Goal: Task Accomplishment & Management: Use online tool/utility

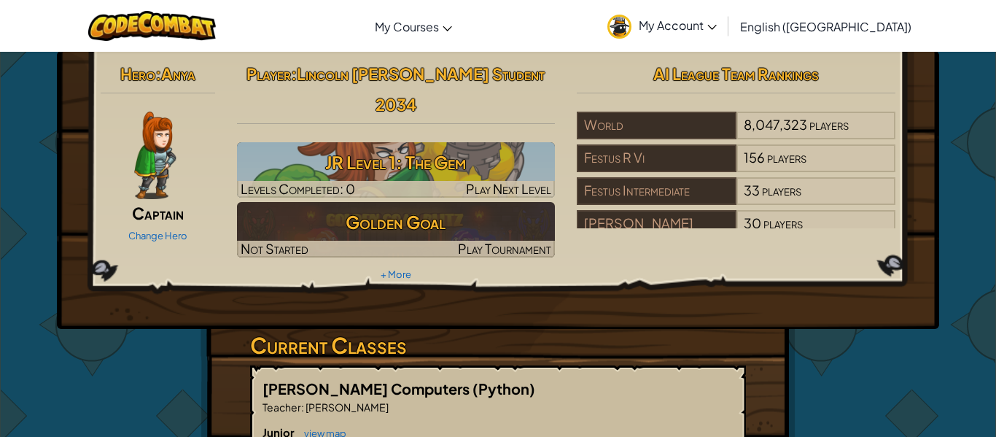
scroll to position [9, 0]
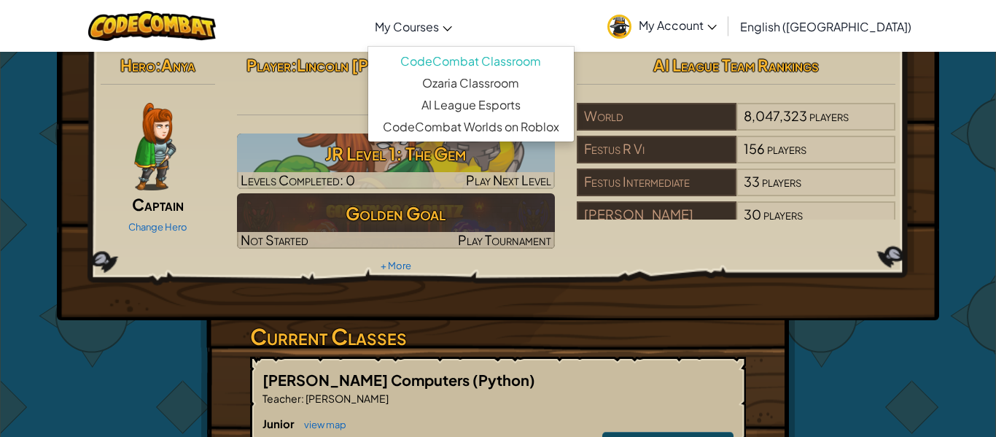
click at [439, 20] on span "My Courses" at bounding box center [407, 26] width 64 height 15
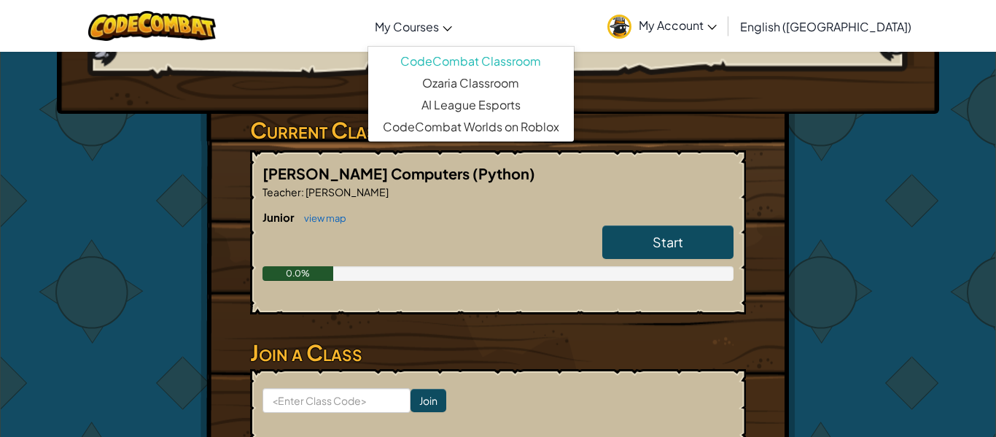
scroll to position [222, 0]
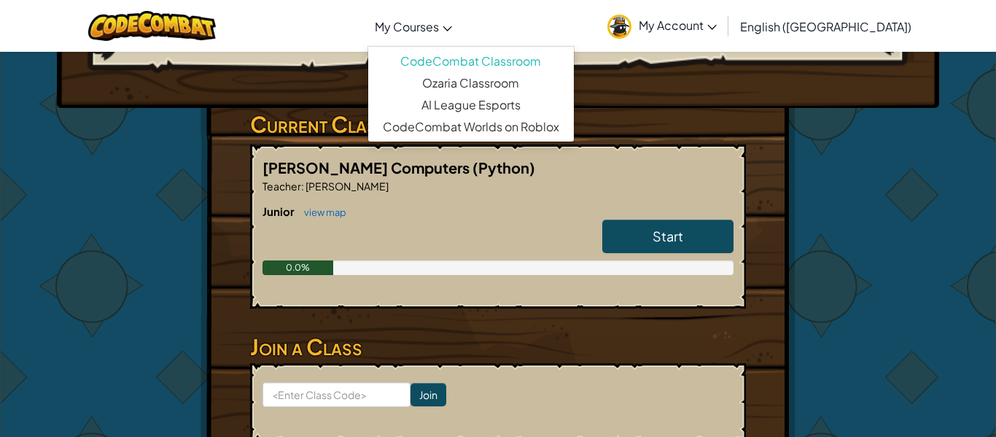
click at [671, 227] on span "Start" at bounding box center [667, 235] width 31 height 17
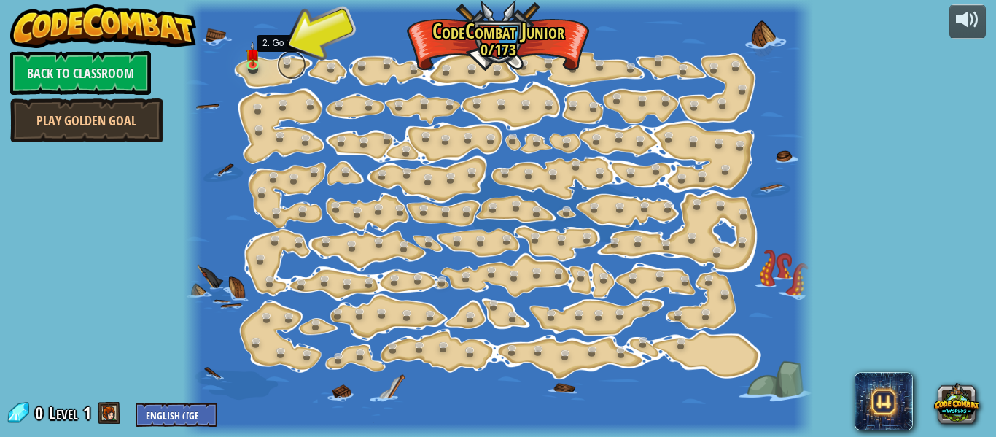
click at [280, 63] on link at bounding box center [291, 64] width 29 height 29
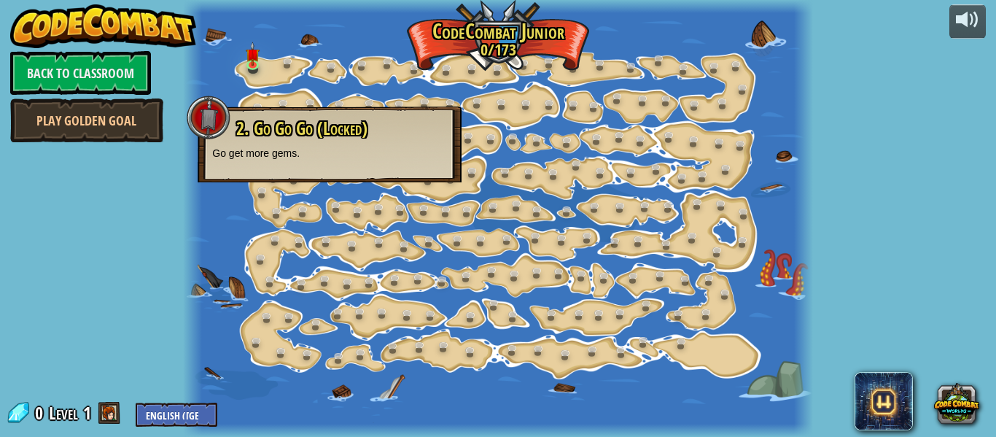
click at [641, 385] on div at bounding box center [497, 218] width 629 height 437
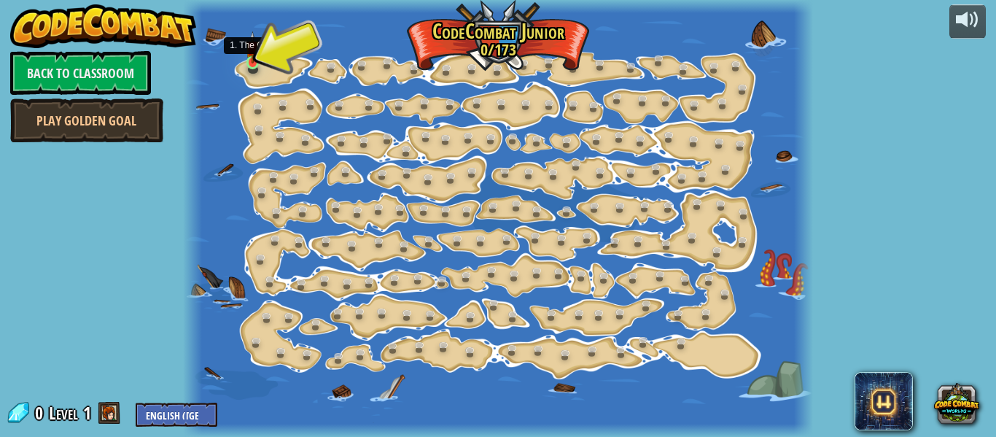
click at [254, 57] on img at bounding box center [253, 47] width 14 height 32
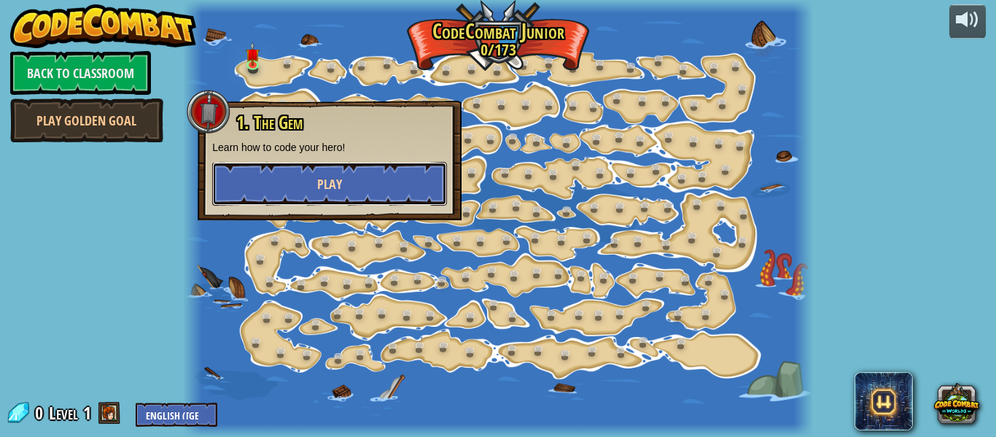
click at [388, 178] on button "Play" at bounding box center [329, 184] width 235 height 44
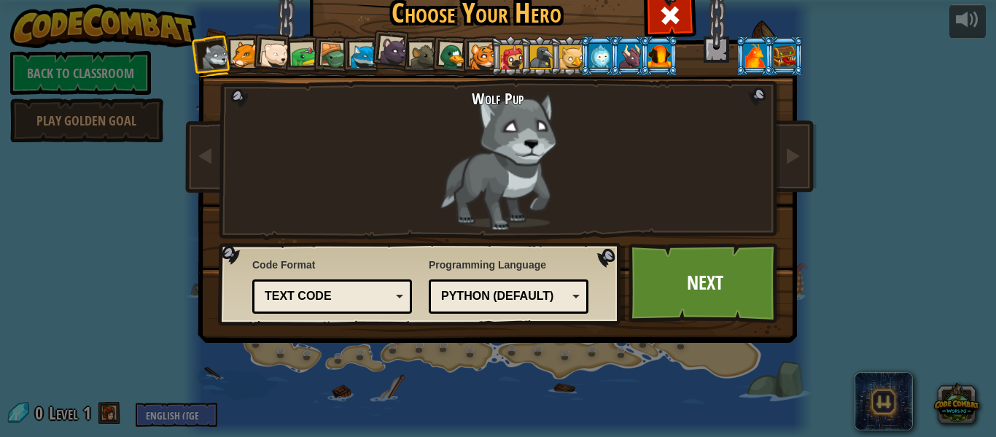
click at [237, 46] on div at bounding box center [245, 55] width 27 height 27
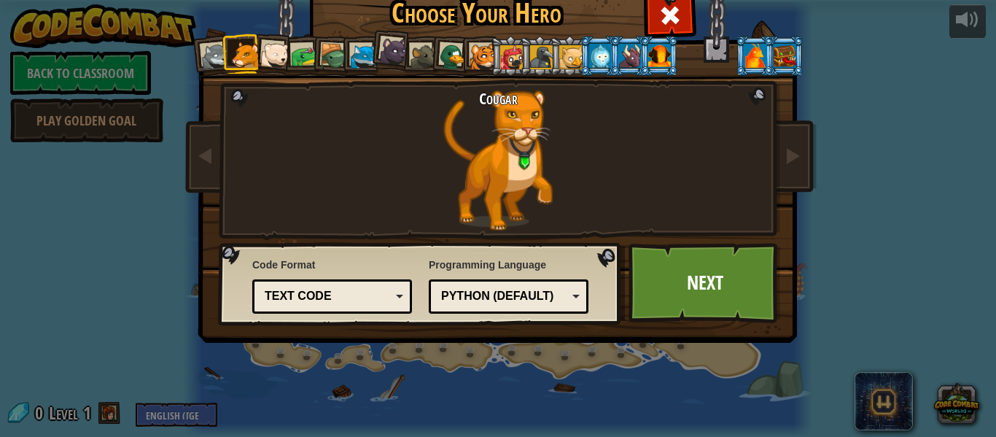
click at [281, 51] on div at bounding box center [274, 55] width 29 height 29
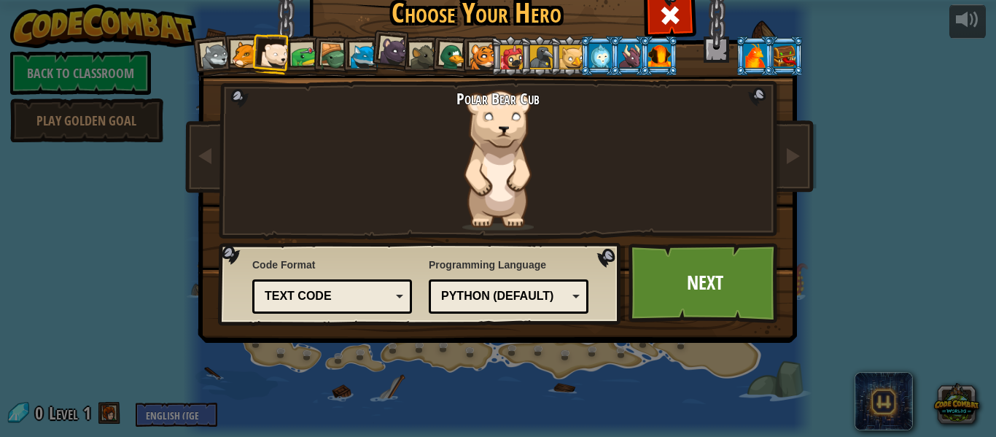
click at [300, 51] on div at bounding box center [304, 56] width 27 height 27
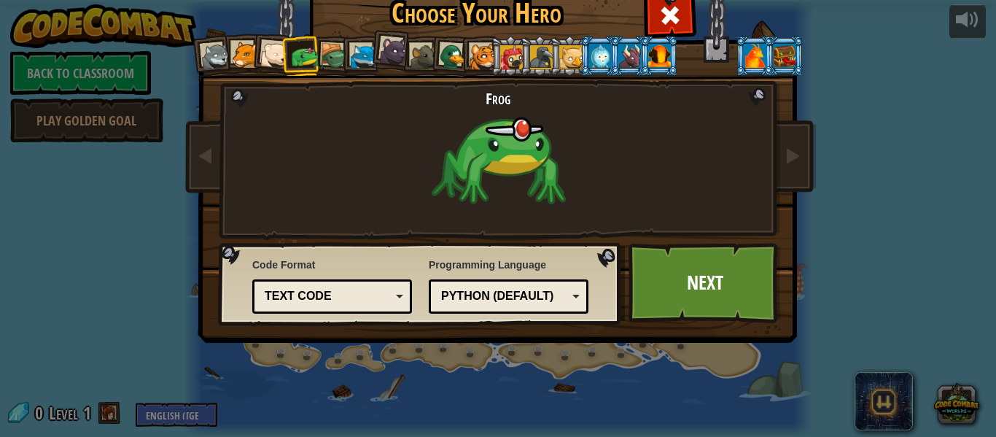
click at [330, 50] on div at bounding box center [334, 57] width 28 height 28
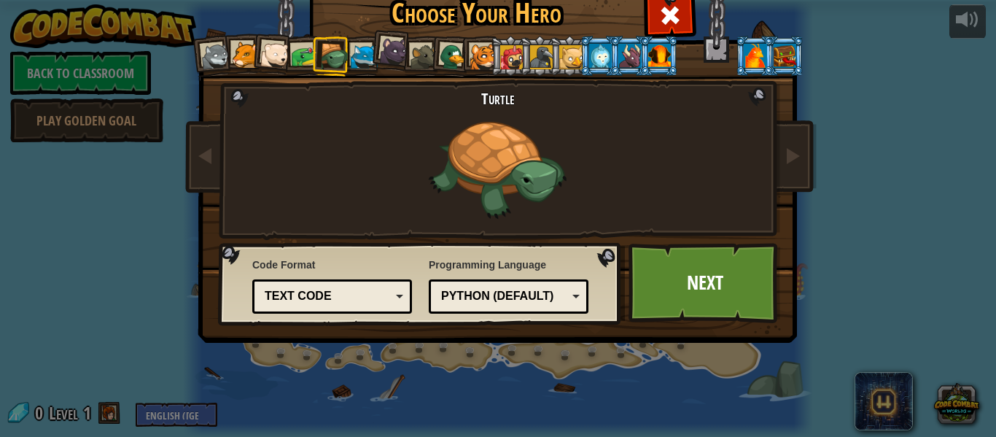
click at [360, 48] on div at bounding box center [364, 57] width 27 height 27
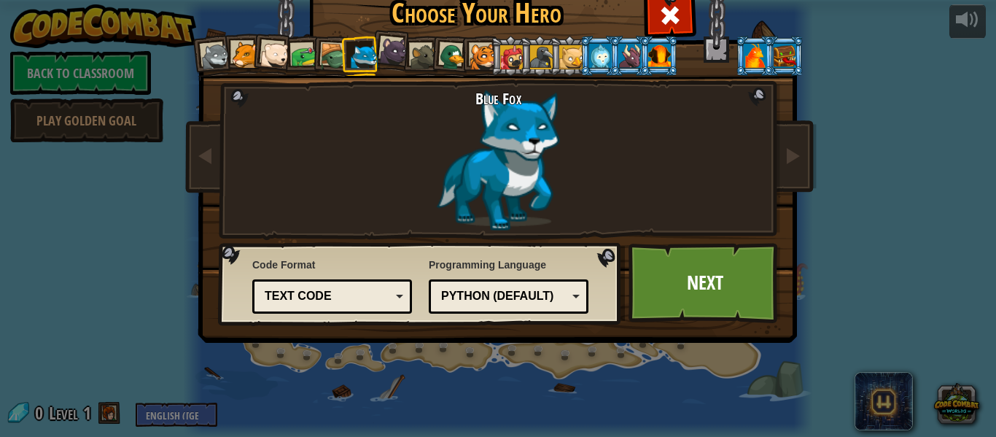
click at [385, 47] on div at bounding box center [393, 50] width 29 height 29
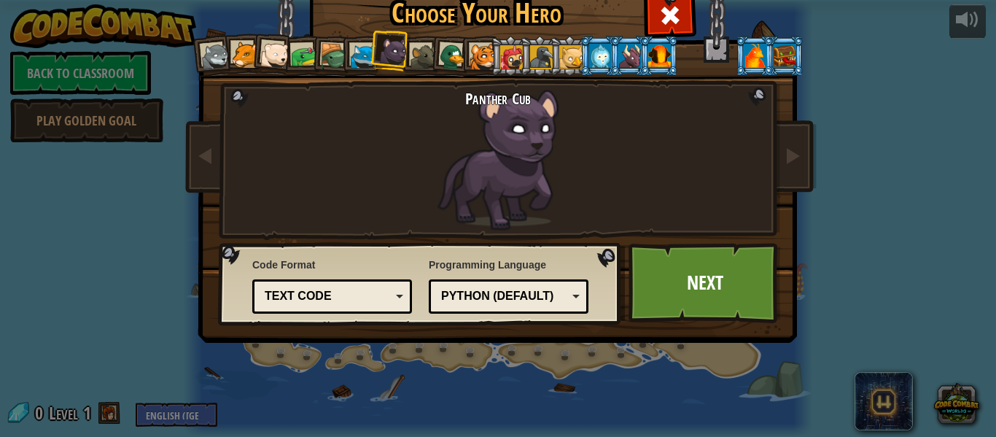
click at [426, 53] on div at bounding box center [423, 57] width 27 height 27
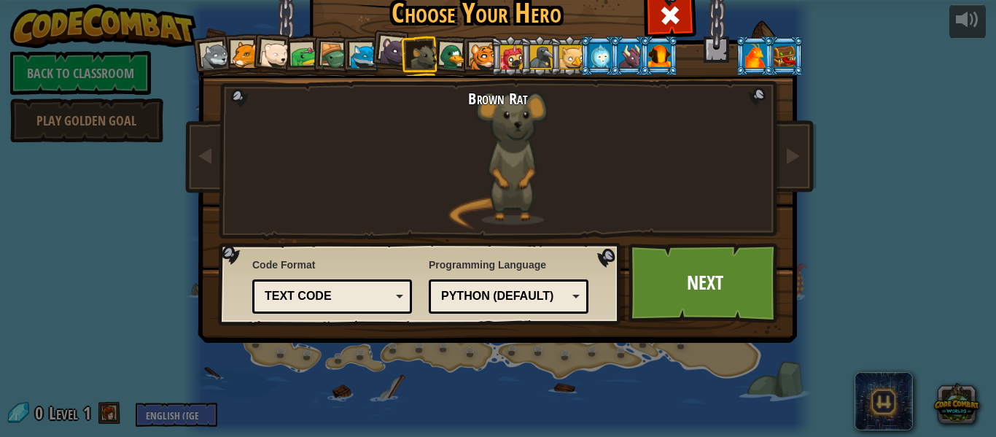
click at [458, 54] on div at bounding box center [453, 57] width 28 height 28
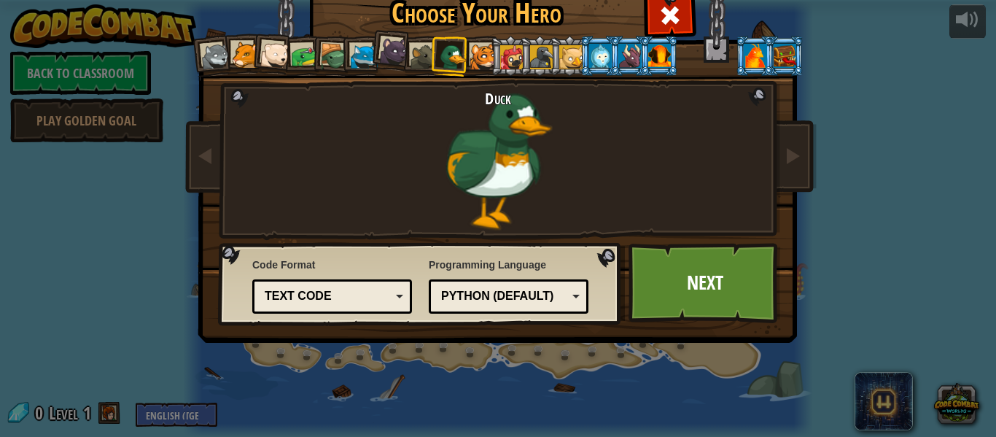
click at [494, 49] on li at bounding box center [510, 56] width 39 height 40
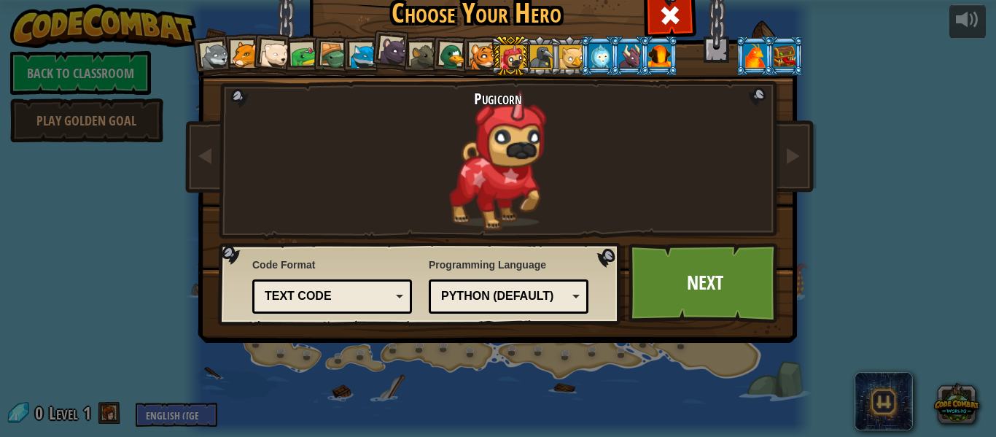
click at [519, 52] on div at bounding box center [511, 56] width 23 height 23
click at [392, 293] on div "Text code" at bounding box center [332, 296] width 141 height 23
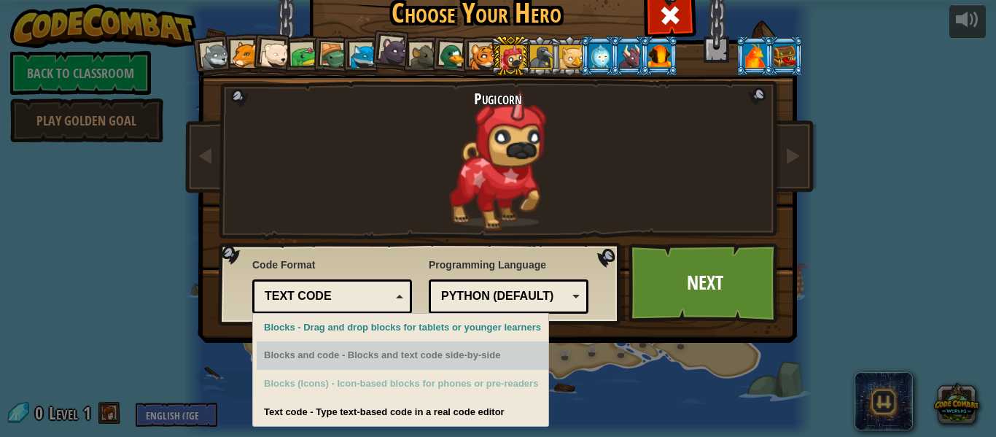
click at [387, 349] on div "Blocks and code - Blocks and text code side-by-side" at bounding box center [403, 355] width 292 height 28
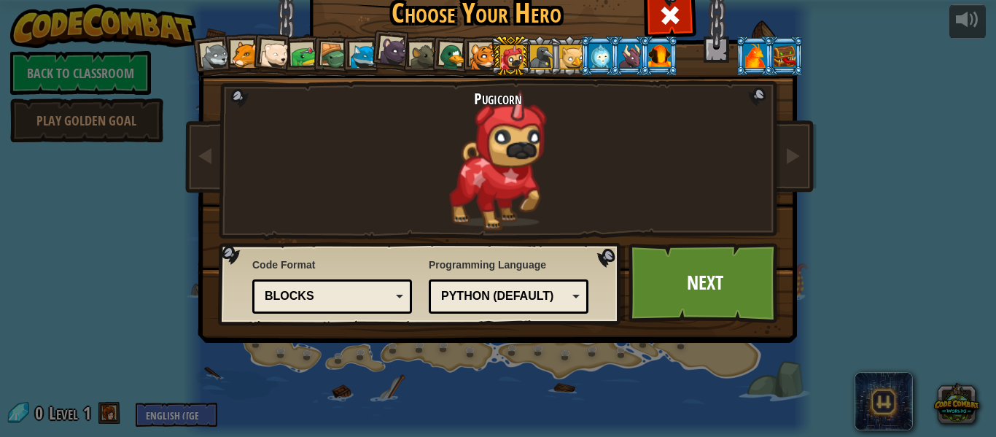
click at [542, 53] on div at bounding box center [541, 56] width 23 height 23
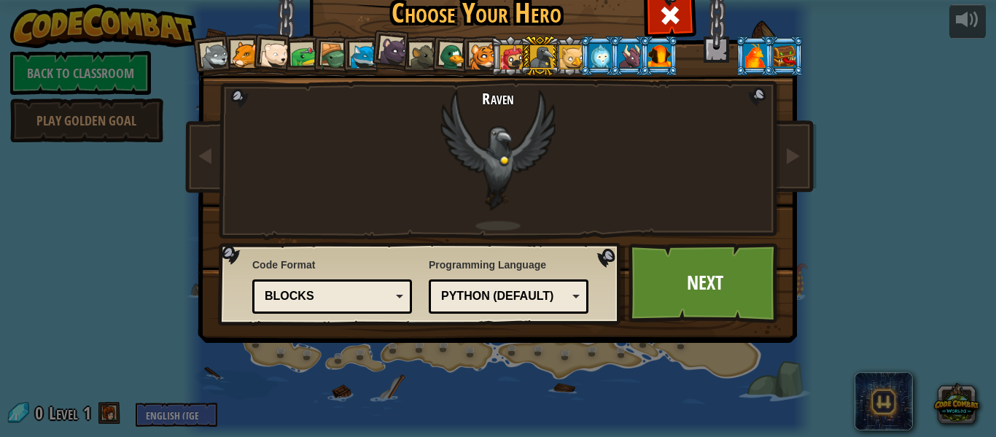
click at [573, 54] on div at bounding box center [570, 56] width 23 height 23
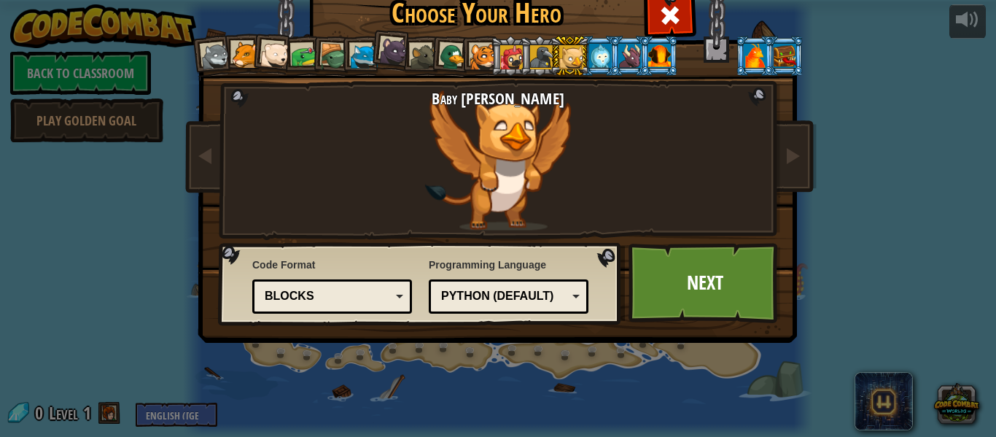
click at [537, 53] on div at bounding box center [541, 56] width 23 height 23
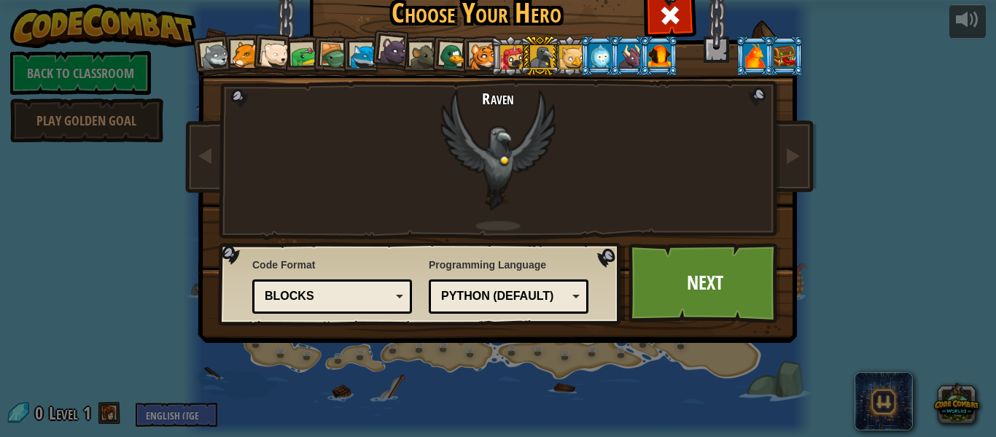
click at [572, 45] on div at bounding box center [570, 56] width 23 height 23
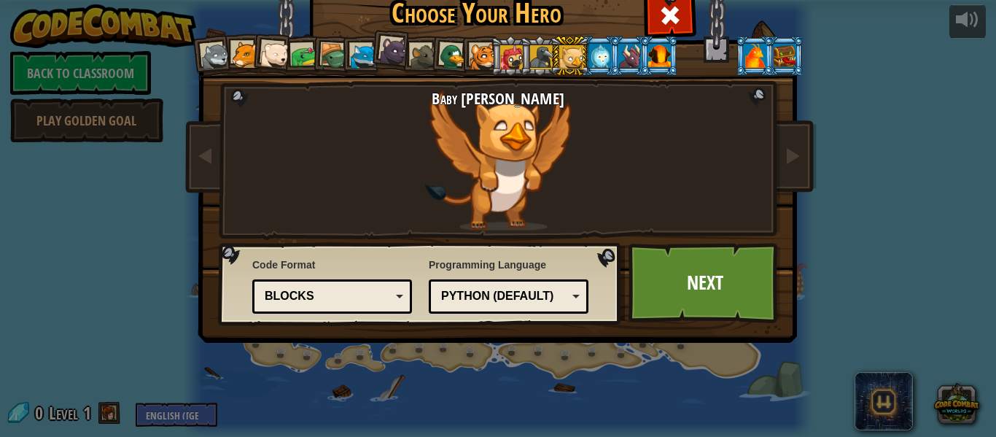
click at [599, 51] on div at bounding box center [600, 55] width 23 height 23
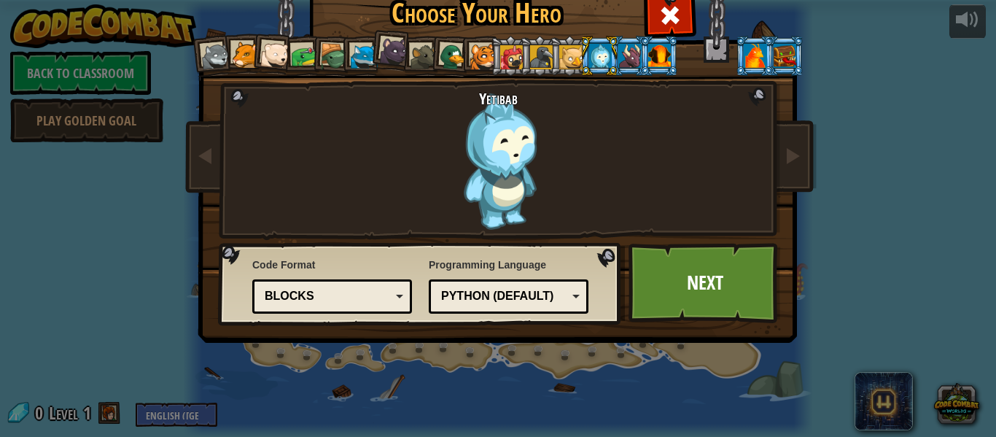
click at [636, 51] on div at bounding box center [629, 55] width 23 height 23
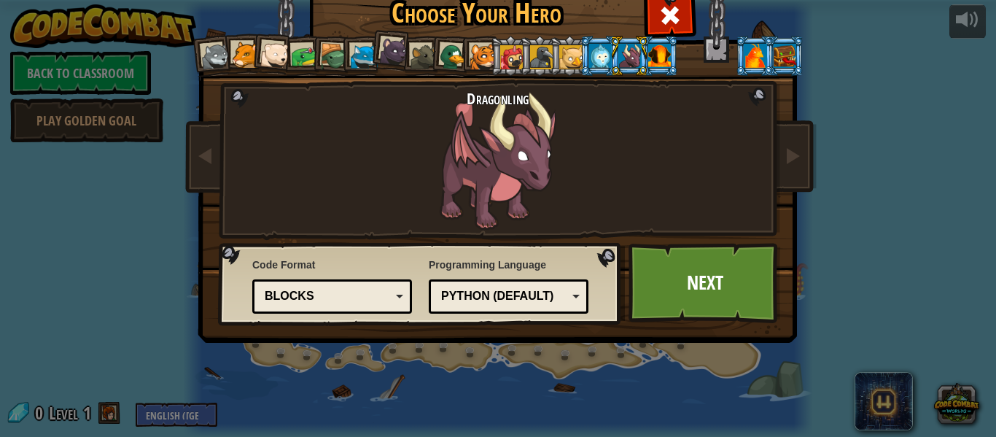
click at [660, 53] on div at bounding box center [659, 55] width 23 height 23
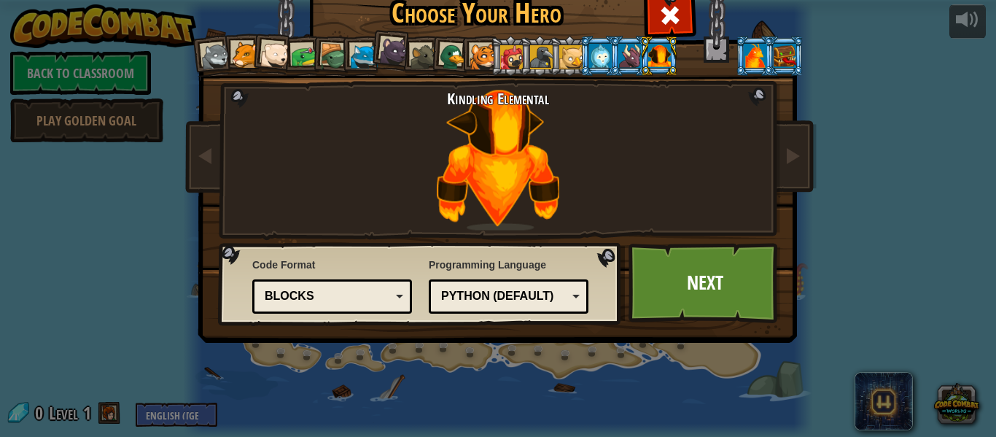
click at [607, 54] on div at bounding box center [600, 55] width 23 height 23
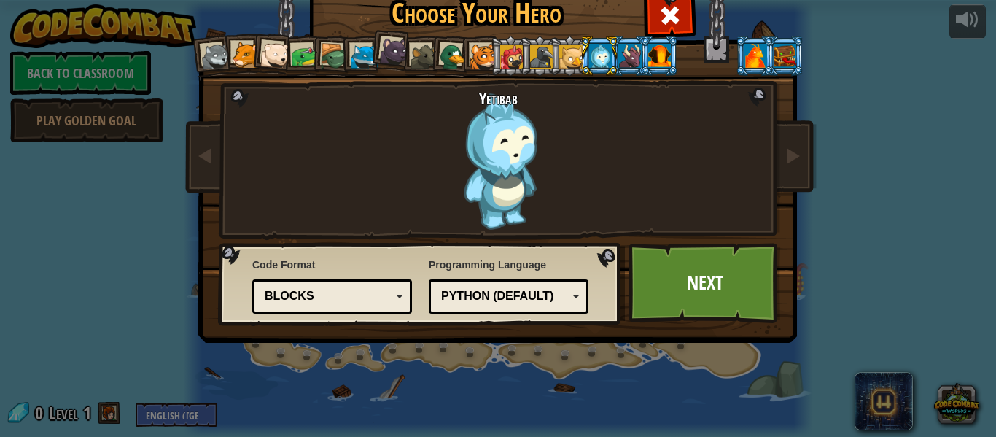
click at [628, 52] on div at bounding box center [629, 55] width 23 height 23
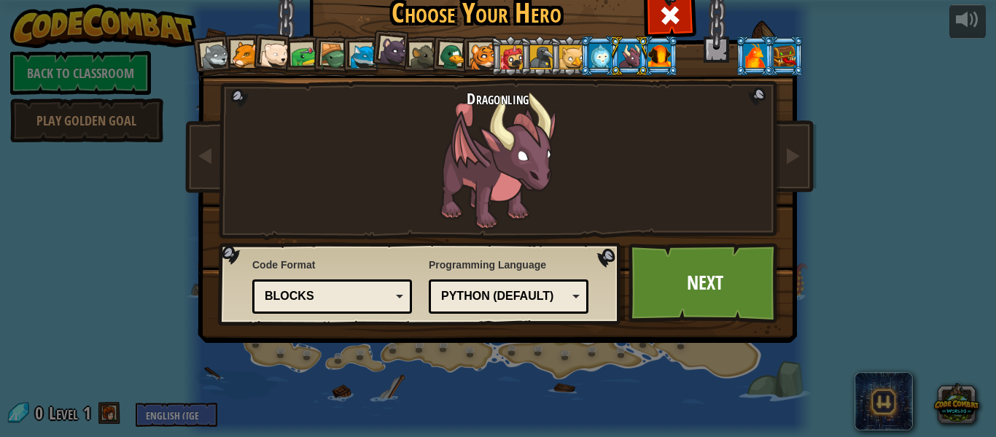
click at [762, 44] on div at bounding box center [755, 55] width 23 height 23
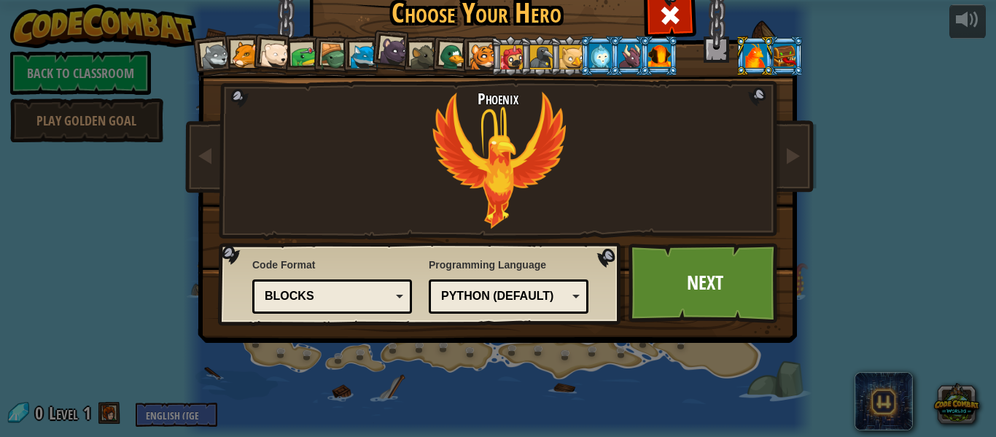
click at [783, 55] on div at bounding box center [784, 55] width 23 height 23
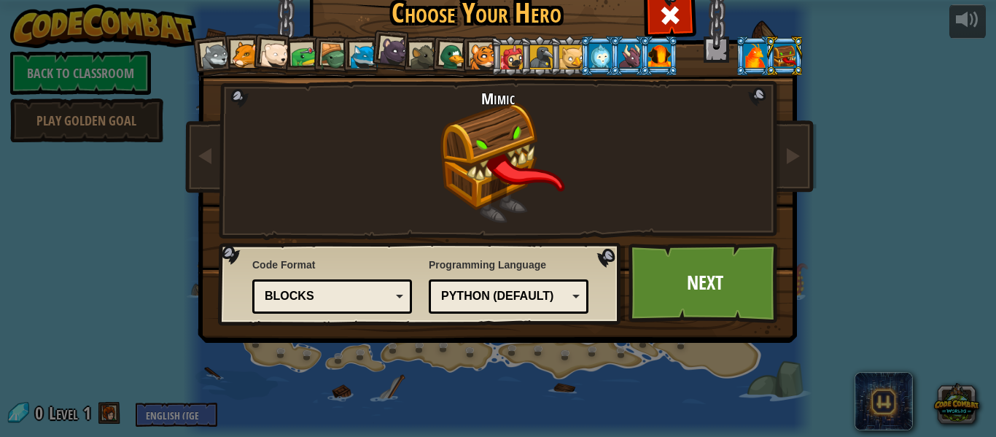
click at [746, 63] on div at bounding box center [755, 55] width 23 height 23
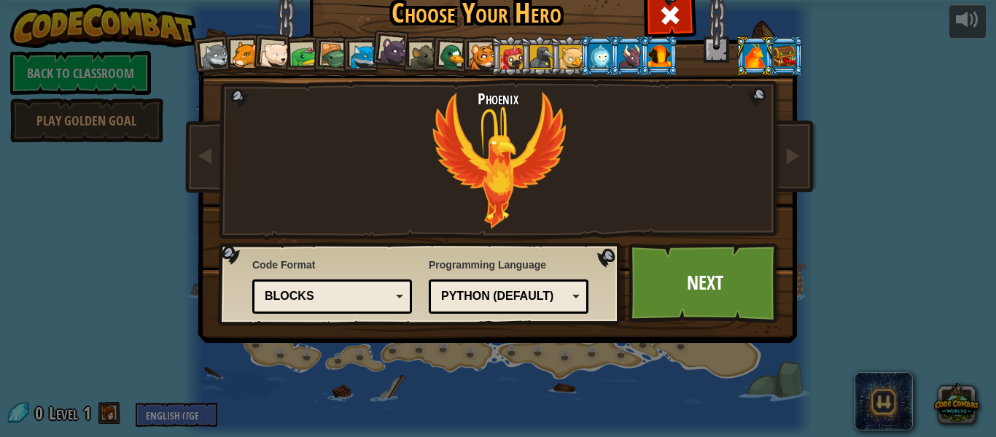
click at [512, 58] on div at bounding box center [511, 56] width 23 height 23
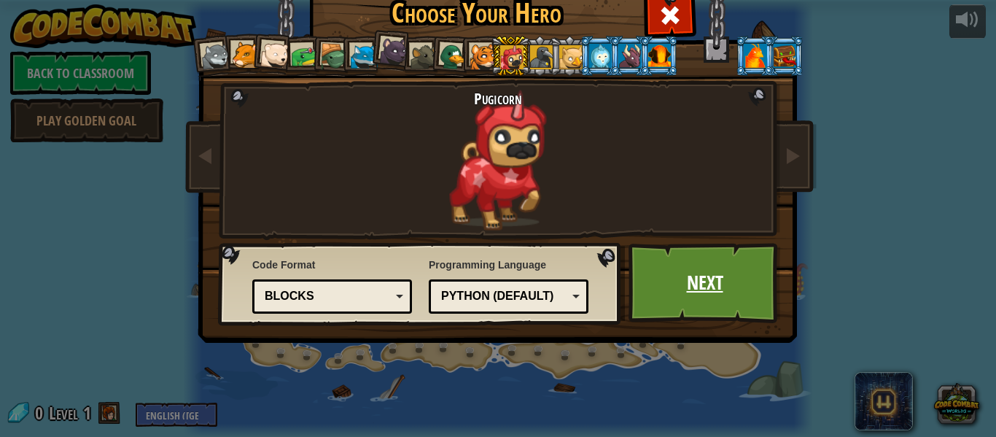
click at [720, 275] on link "Next" at bounding box center [704, 283] width 152 height 80
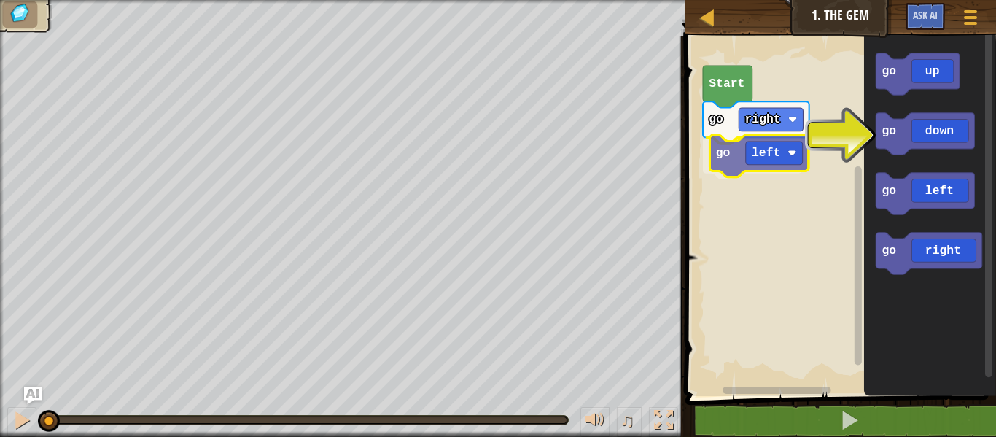
click at [789, 157] on div "go right go left Start go up go down go left go right go left" at bounding box center [838, 212] width 315 height 367
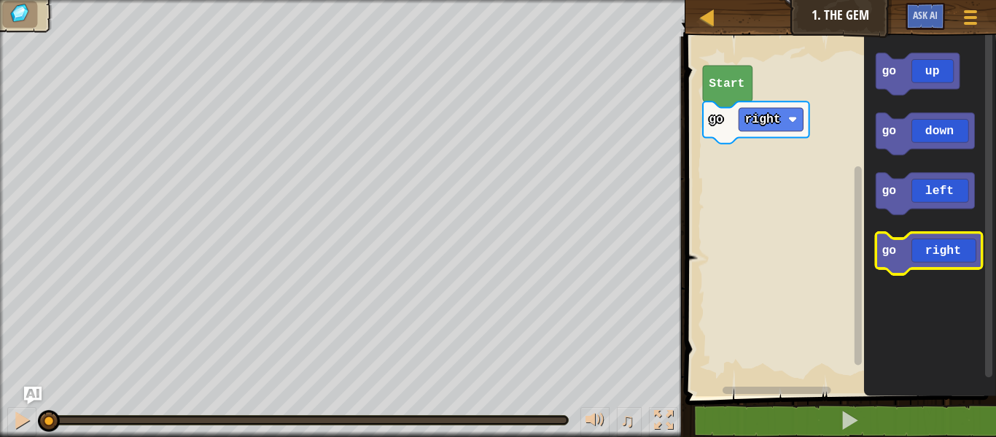
click at [955, 260] on icon "Blockly Workspace" at bounding box center [928, 254] width 106 height 42
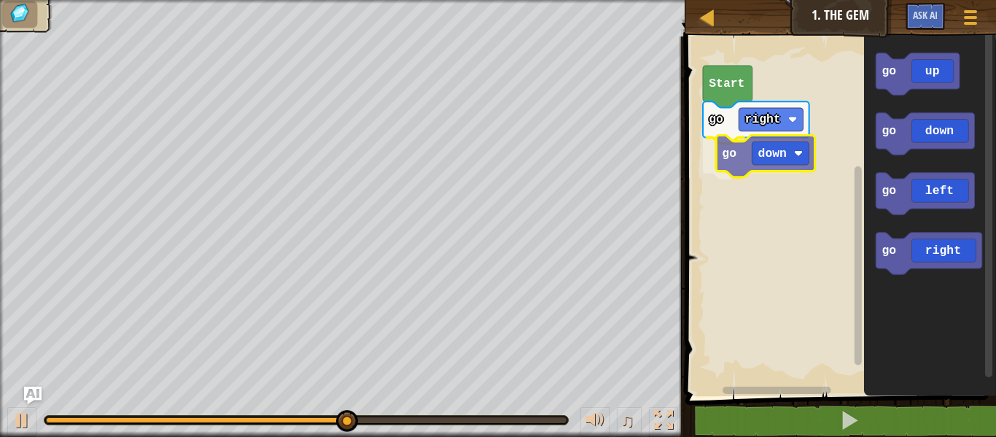
click at [760, 164] on div "go right go down Start go up go down go left go right go down" at bounding box center [838, 212] width 315 height 367
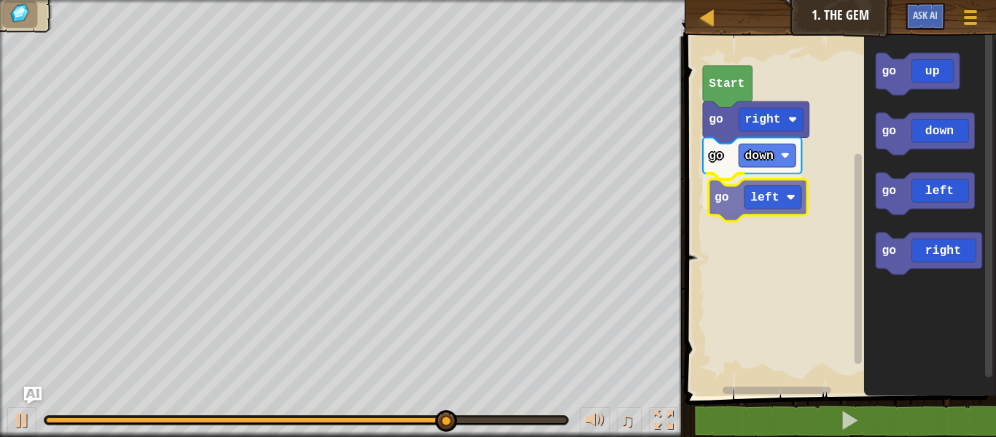
click at [757, 216] on div "go right go down go left Start go up go down go left go right go left" at bounding box center [838, 212] width 315 height 367
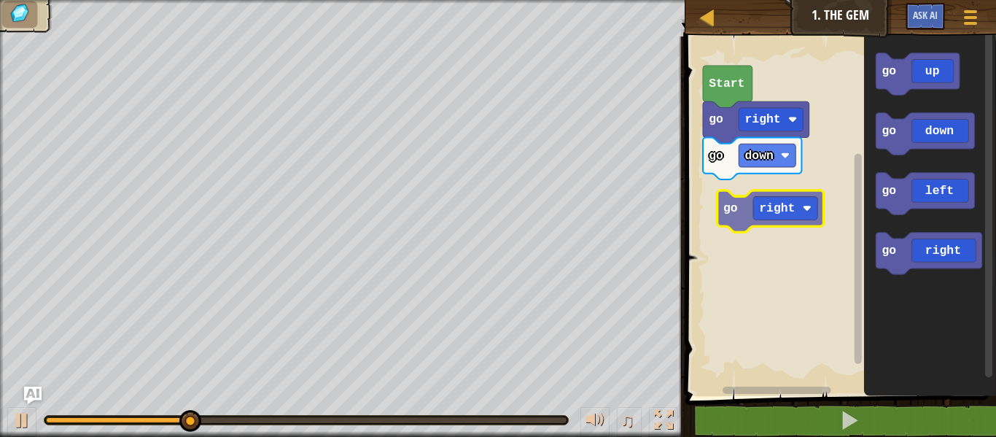
click at [742, 208] on div "go right go down Start go up go down go left go right go right" at bounding box center [838, 212] width 315 height 367
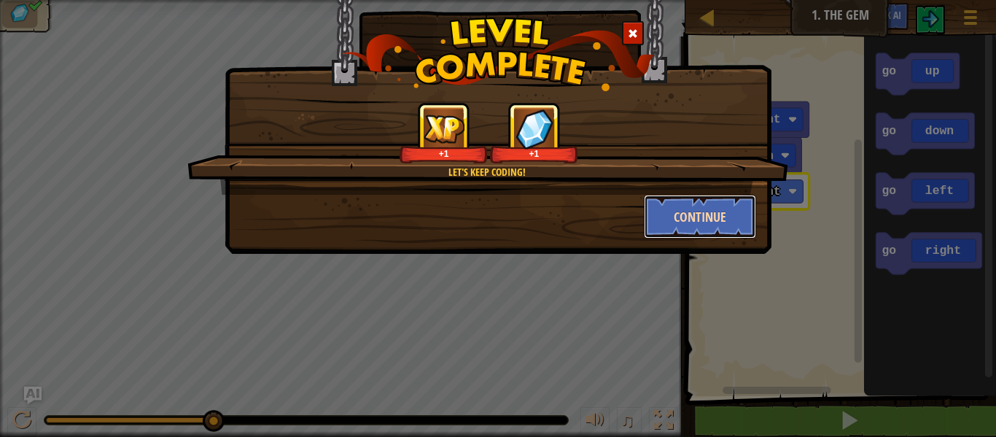
click at [675, 216] on button "Continue" at bounding box center [700, 217] width 113 height 44
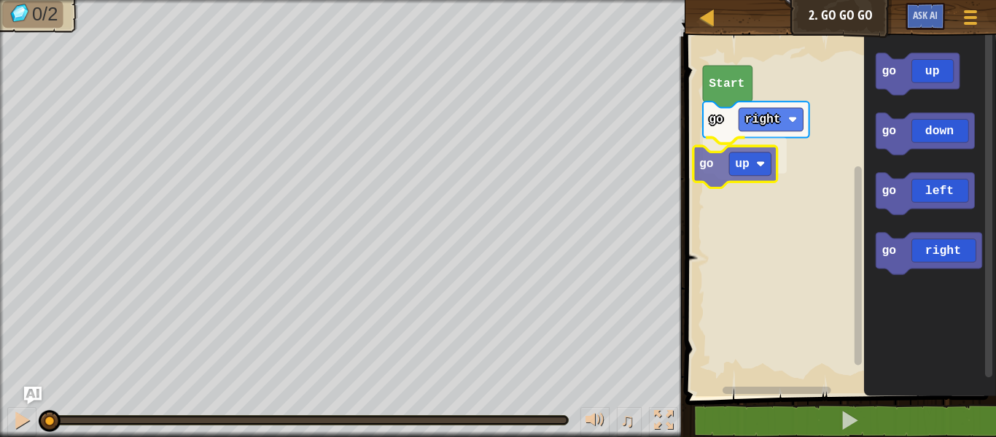
click at [772, 165] on div "go right go up Start go up go down go left go right go up" at bounding box center [838, 212] width 315 height 367
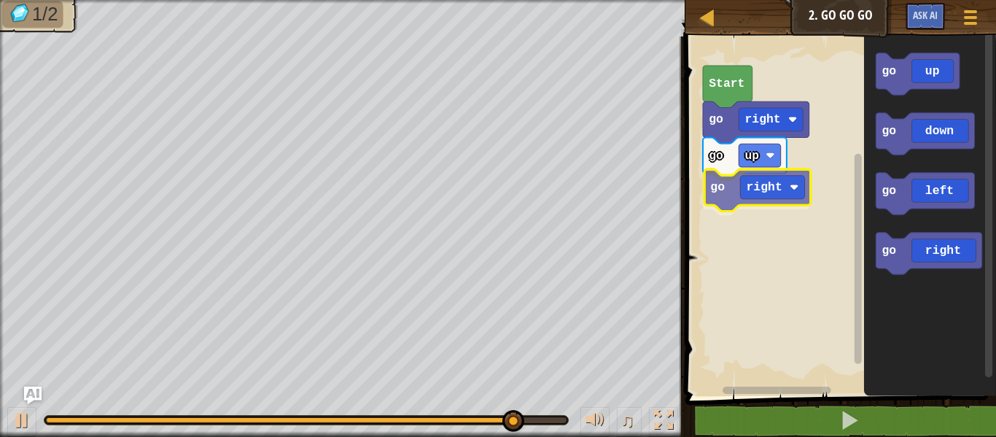
click at [743, 187] on div "go right go up go right Start go up go down go left go right go right" at bounding box center [838, 212] width 315 height 367
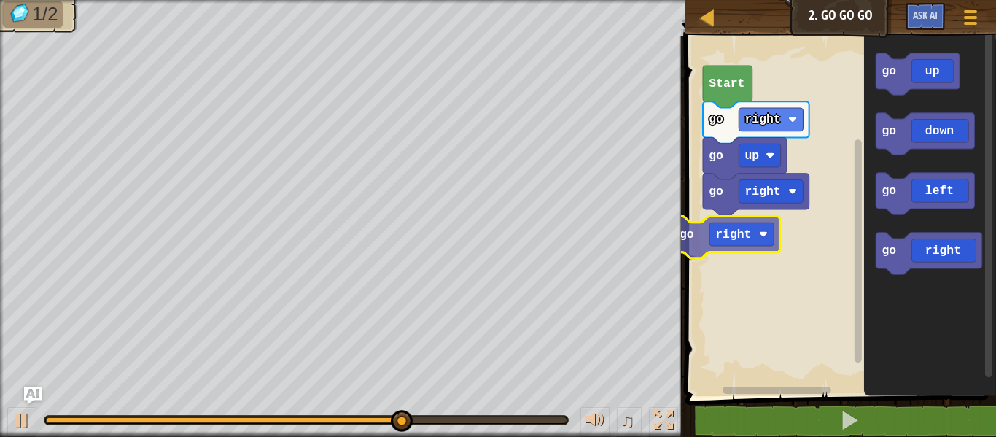
click at [723, 229] on div "go right go up go right Start go up go down go left go right go right" at bounding box center [838, 212] width 315 height 367
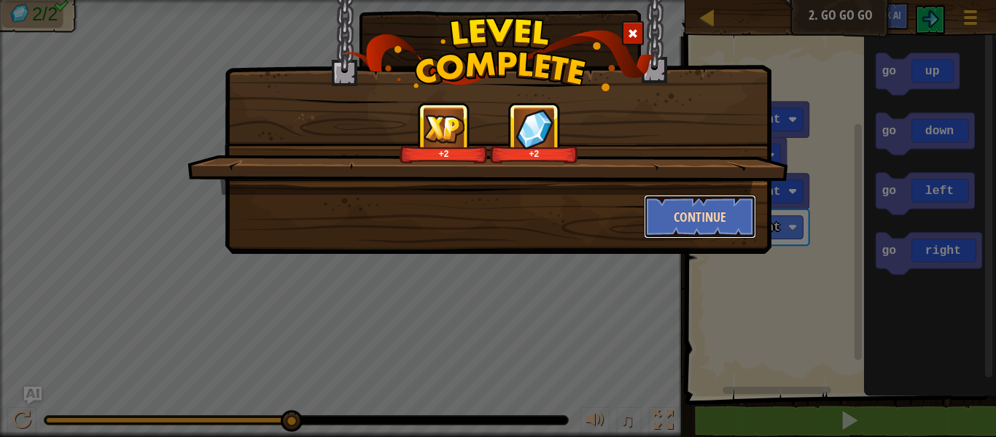
click at [722, 221] on button "Continue" at bounding box center [700, 217] width 113 height 44
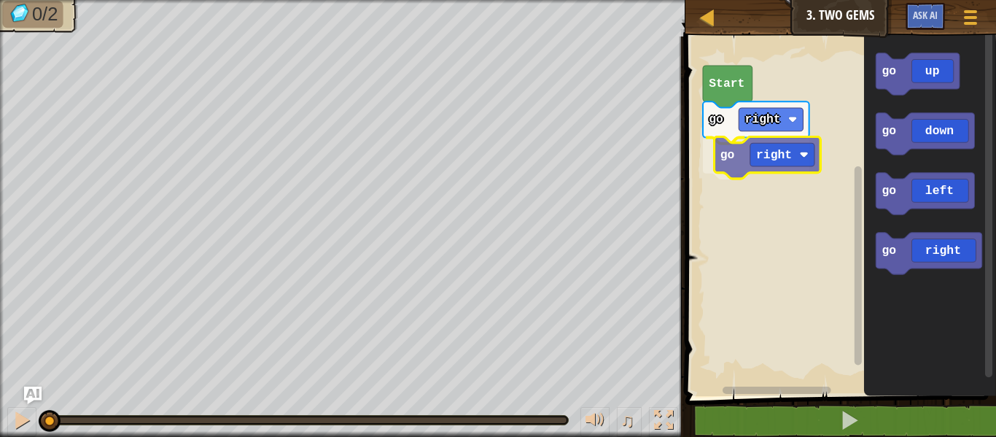
click at [788, 152] on div "go right go right Start go up go down go left go right go right" at bounding box center [838, 212] width 315 height 367
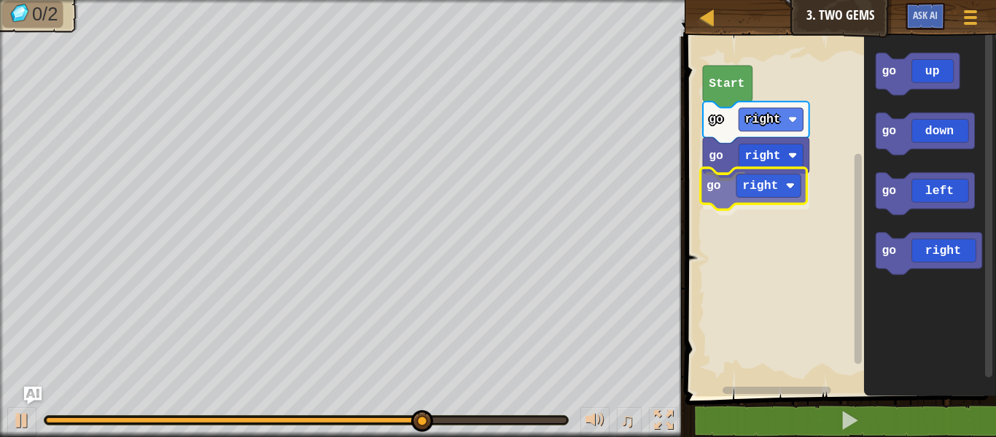
click at [741, 197] on div "go right go right go right Start go up go down go left go right go right" at bounding box center [838, 212] width 315 height 367
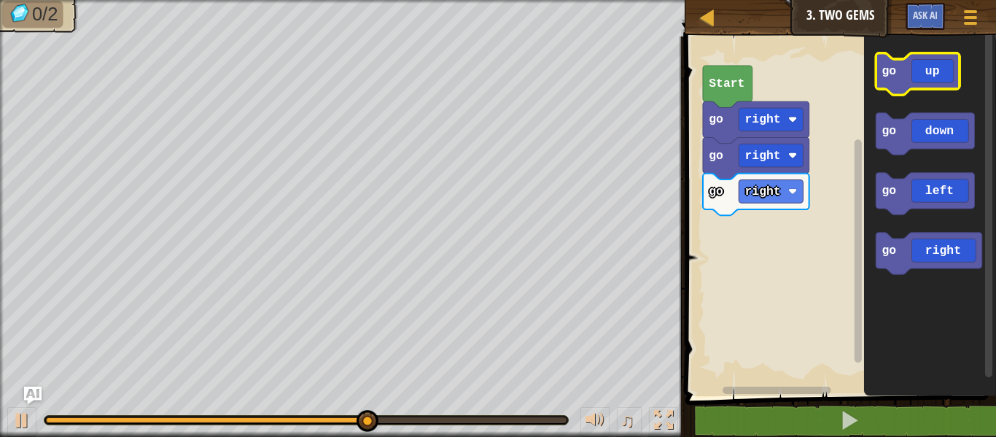
click at [919, 83] on icon "Blockly Workspace" at bounding box center [917, 74] width 84 height 42
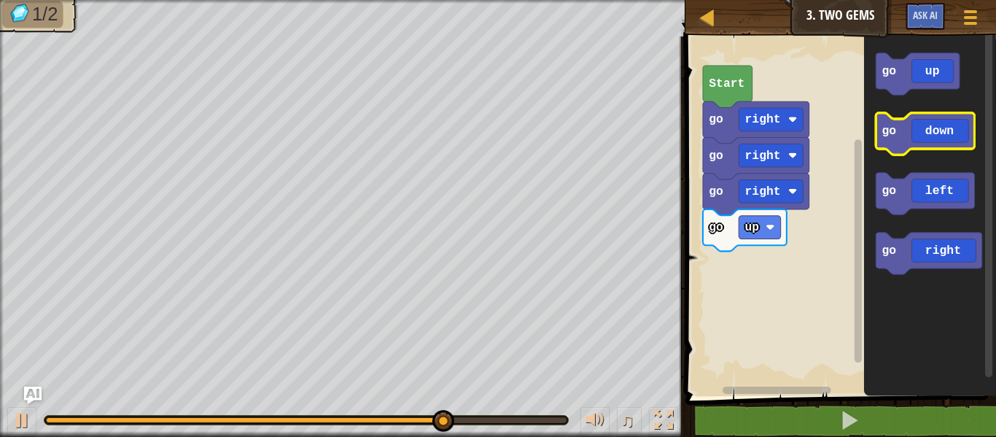
click at [916, 133] on icon "Blockly Workspace" at bounding box center [924, 134] width 98 height 42
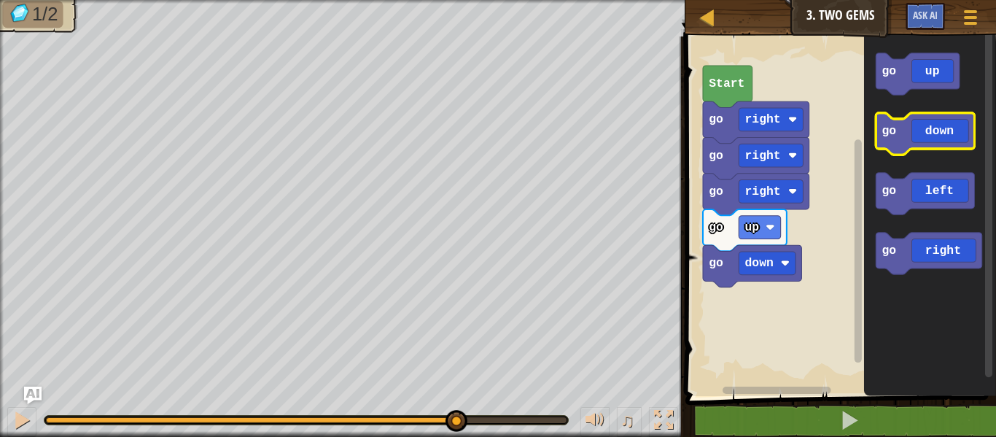
click at [916, 133] on icon "Blockly Workspace" at bounding box center [924, 134] width 98 height 42
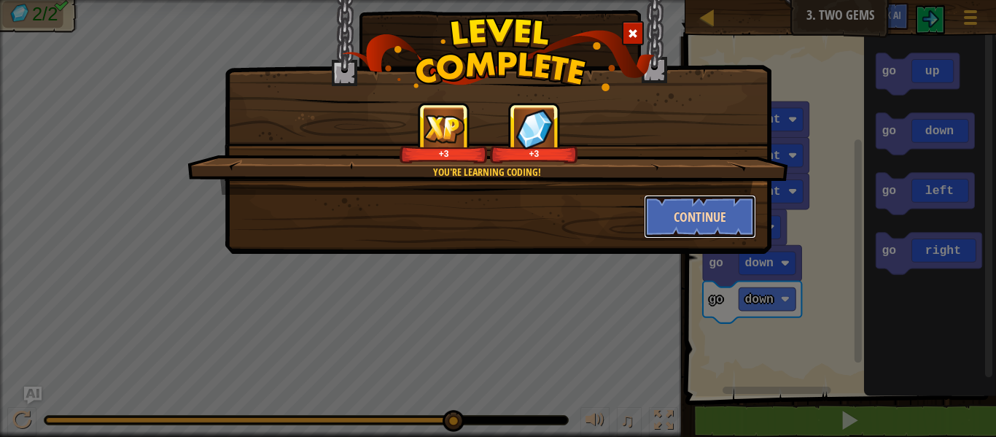
click at [687, 223] on button "Continue" at bounding box center [700, 217] width 113 height 44
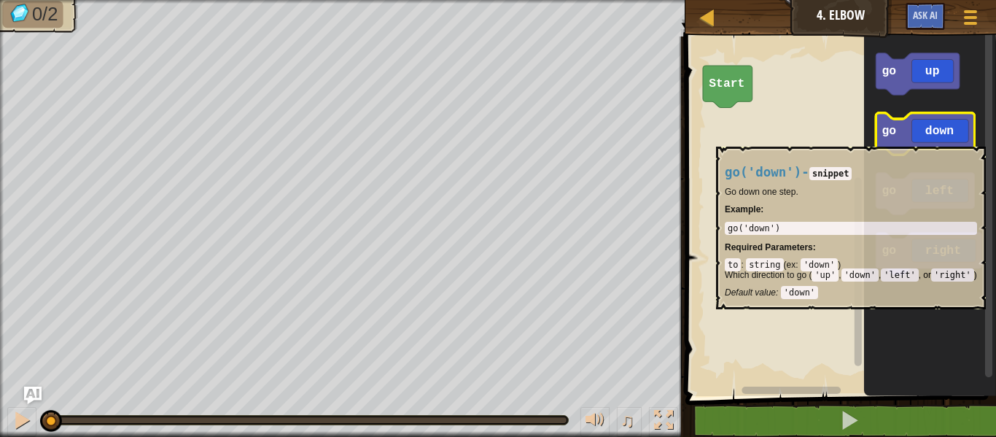
click at [930, 138] on icon "Blockly Workspace" at bounding box center [924, 134] width 98 height 42
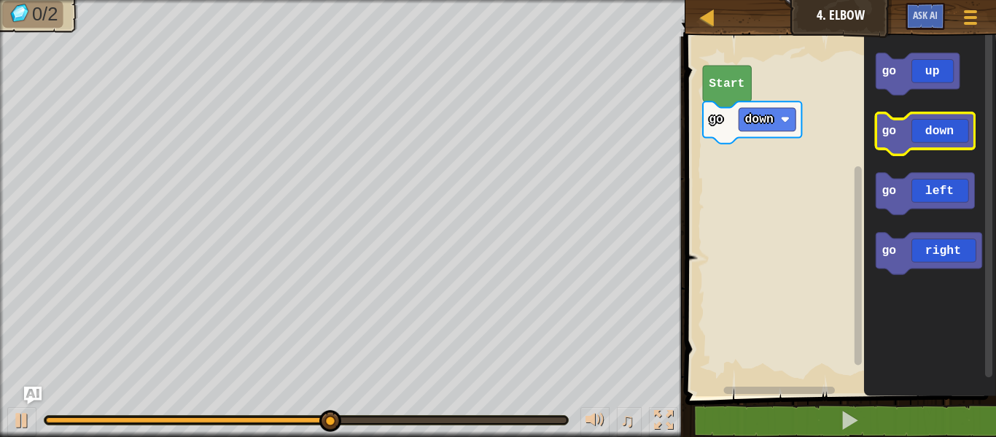
click at [969, 135] on icon "Blockly Workspace" at bounding box center [924, 134] width 98 height 42
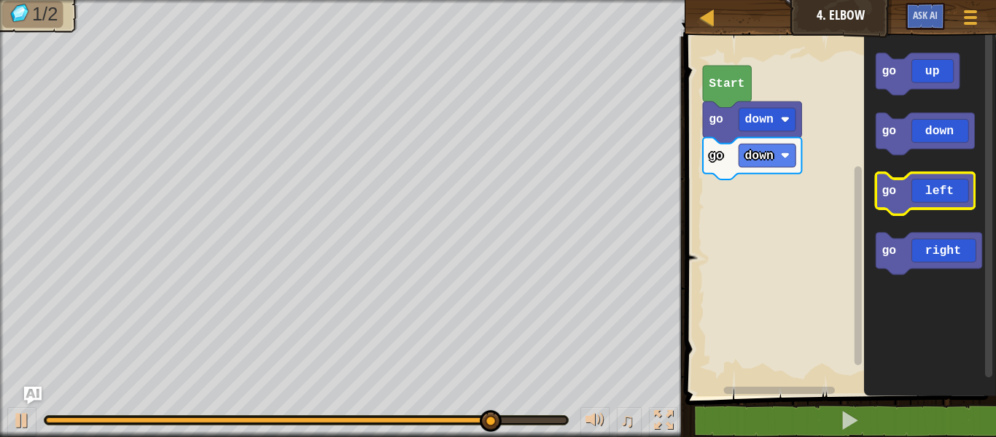
click at [924, 173] on icon "Blockly Workspace" at bounding box center [924, 194] width 98 height 42
click at [937, 187] on icon "Blockly Workspace" at bounding box center [924, 194] width 98 height 42
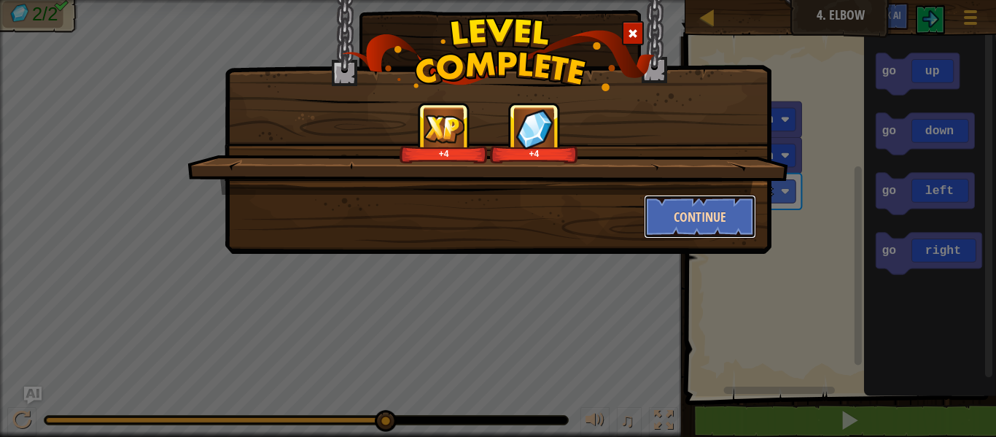
click at [706, 225] on button "Continue" at bounding box center [700, 217] width 113 height 44
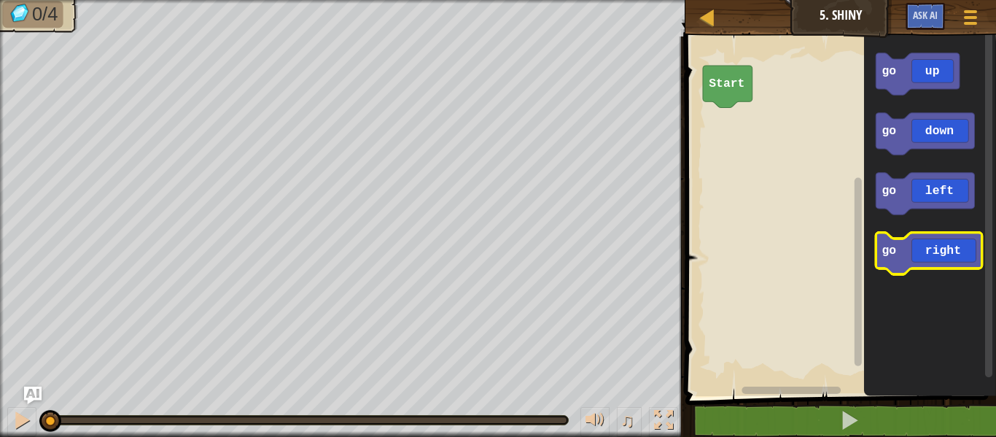
click at [939, 250] on icon "Blockly Workspace" at bounding box center [928, 254] width 106 height 42
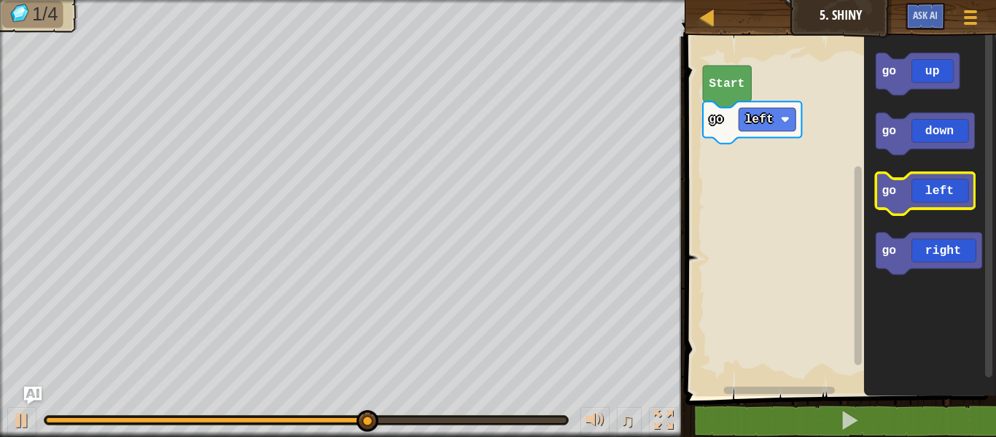
click at [928, 204] on icon "Blockly Workspace" at bounding box center [924, 194] width 98 height 42
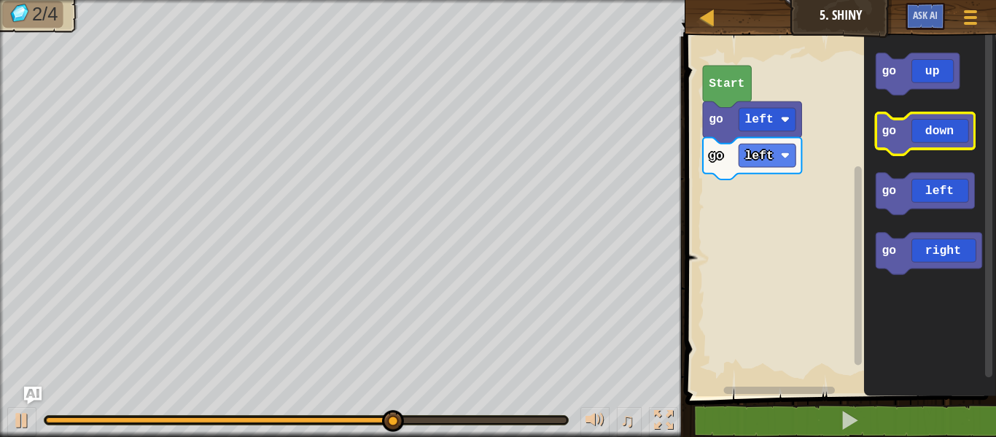
click at [920, 138] on icon "Blockly Workspace" at bounding box center [924, 134] width 98 height 42
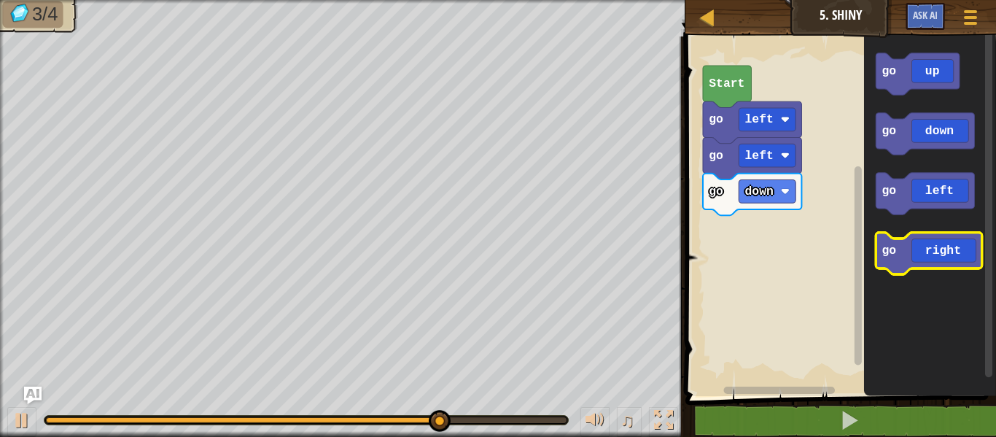
click at [948, 235] on icon "Blockly Workspace" at bounding box center [928, 254] width 106 height 42
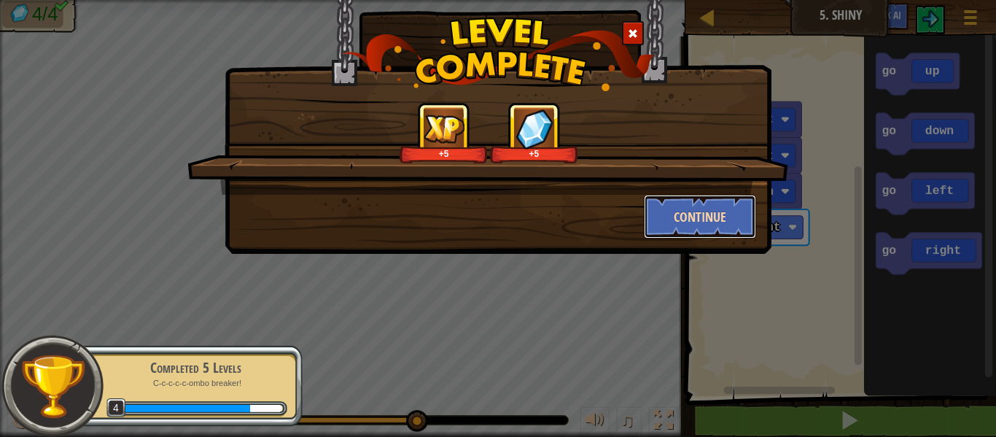
click at [674, 222] on button "Continue" at bounding box center [700, 217] width 113 height 44
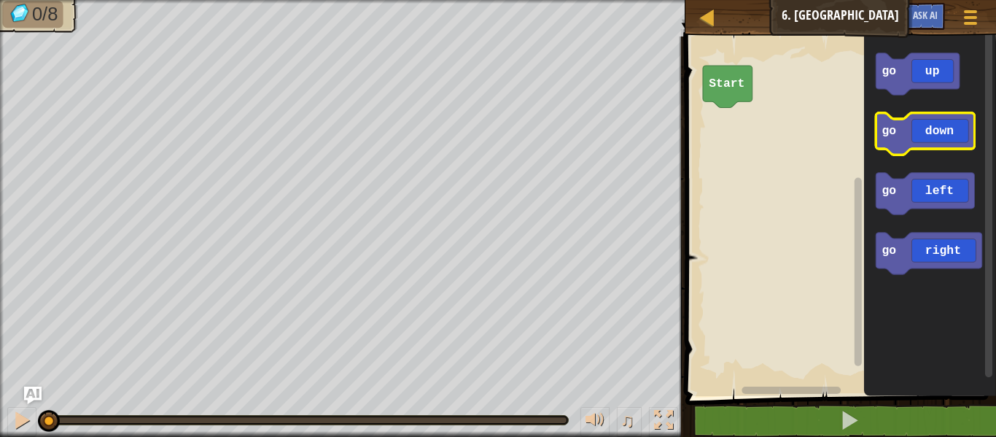
click at [921, 130] on icon "Blockly Workspace" at bounding box center [924, 134] width 98 height 42
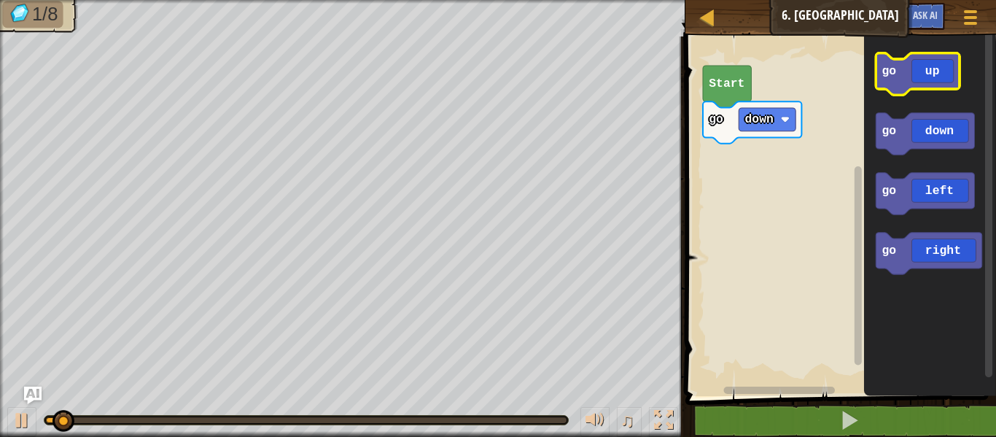
click at [907, 89] on icon "Blockly Workspace" at bounding box center [917, 74] width 84 height 42
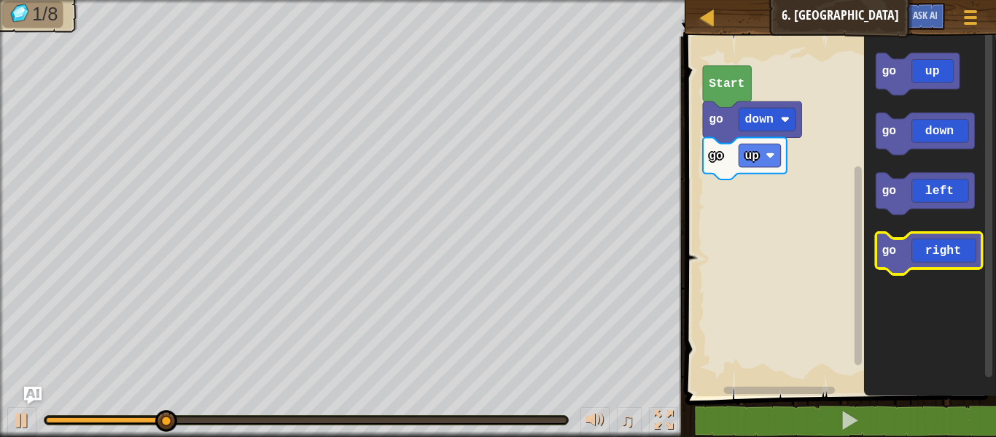
click at [936, 243] on icon "Blockly Workspace" at bounding box center [928, 254] width 106 height 42
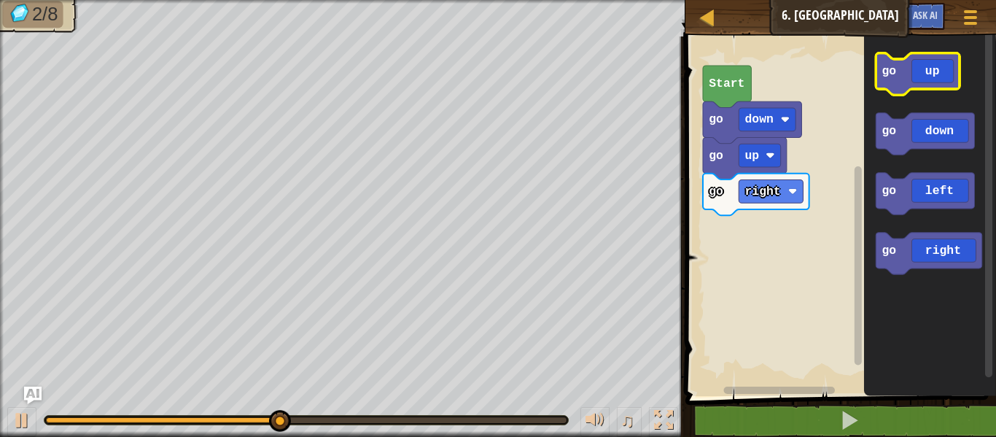
click at [910, 91] on rect "Blockly Workspace" at bounding box center [917, 74] width 84 height 42
click at [913, 76] on icon "Blockly Workspace" at bounding box center [917, 74] width 84 height 42
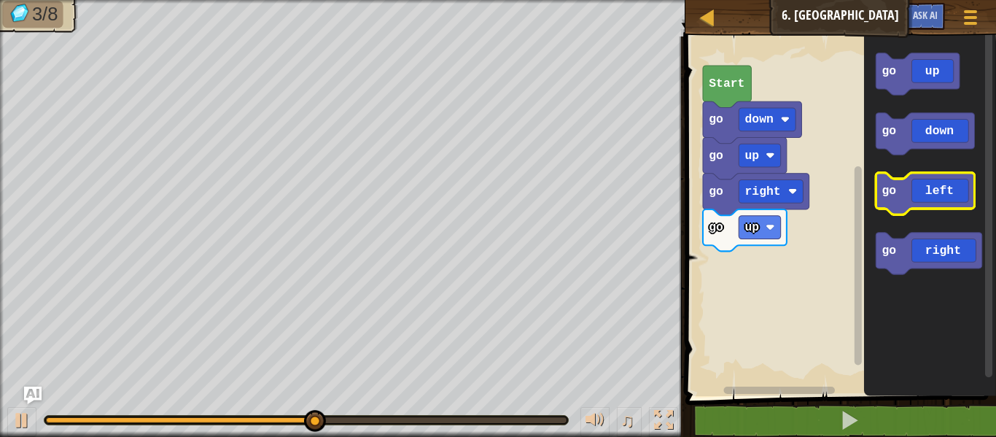
click at [920, 194] on icon "Blockly Workspace" at bounding box center [924, 194] width 98 height 42
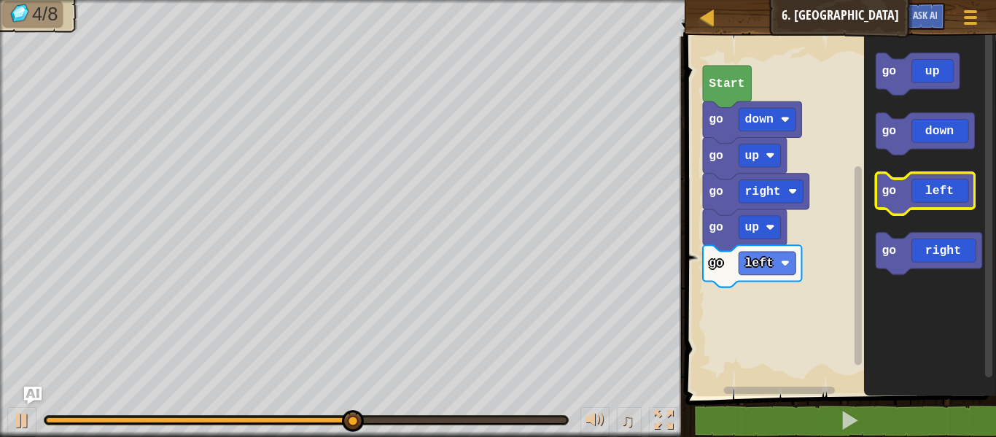
click at [931, 186] on icon "Blockly Workspace" at bounding box center [924, 194] width 98 height 42
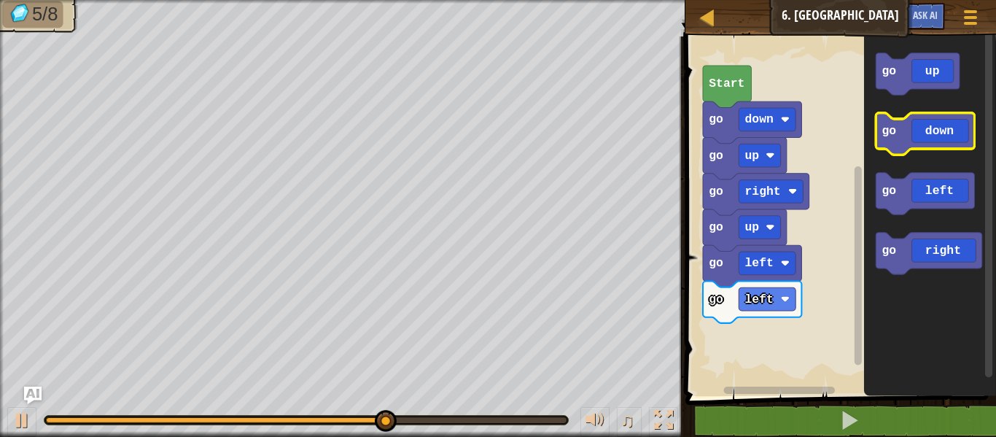
click at [895, 145] on icon "Blockly Workspace" at bounding box center [924, 134] width 98 height 42
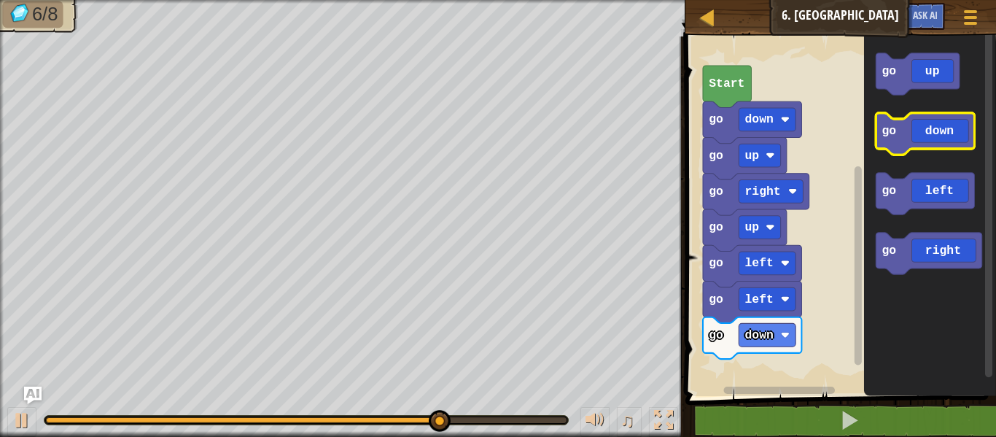
click at [956, 148] on icon "Blockly Workspace" at bounding box center [924, 134] width 98 height 42
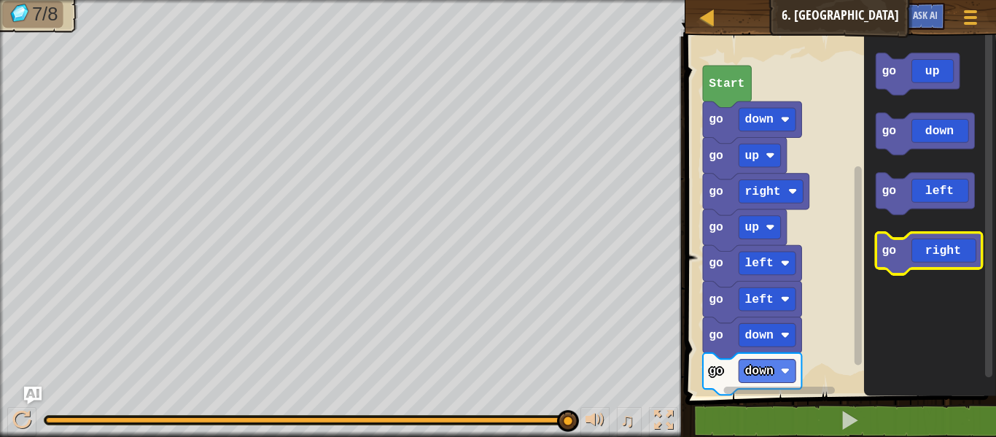
click at [935, 251] on icon "Blockly Workspace" at bounding box center [928, 254] width 106 height 42
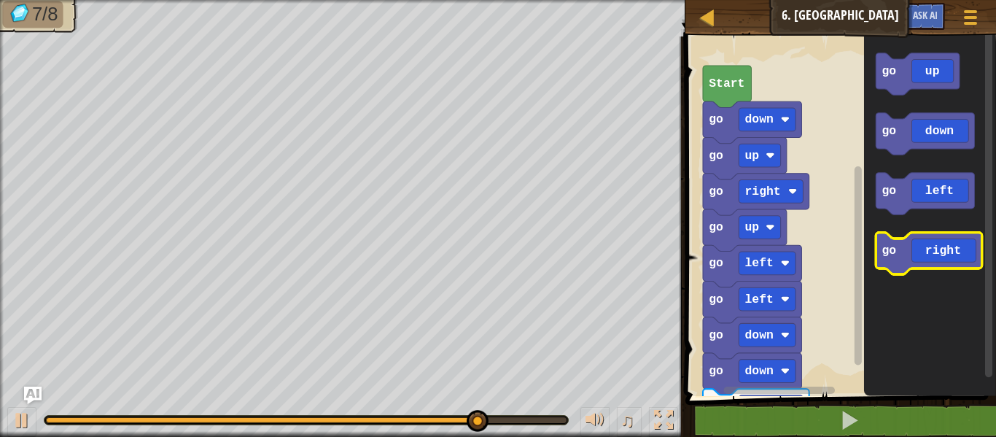
click at [939, 254] on icon "Blockly Workspace" at bounding box center [928, 254] width 106 height 42
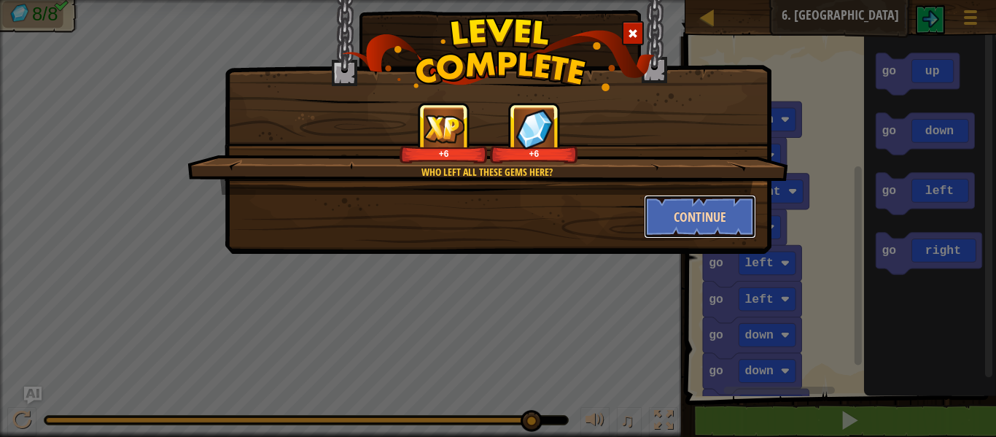
click at [669, 212] on button "Continue" at bounding box center [700, 217] width 113 height 44
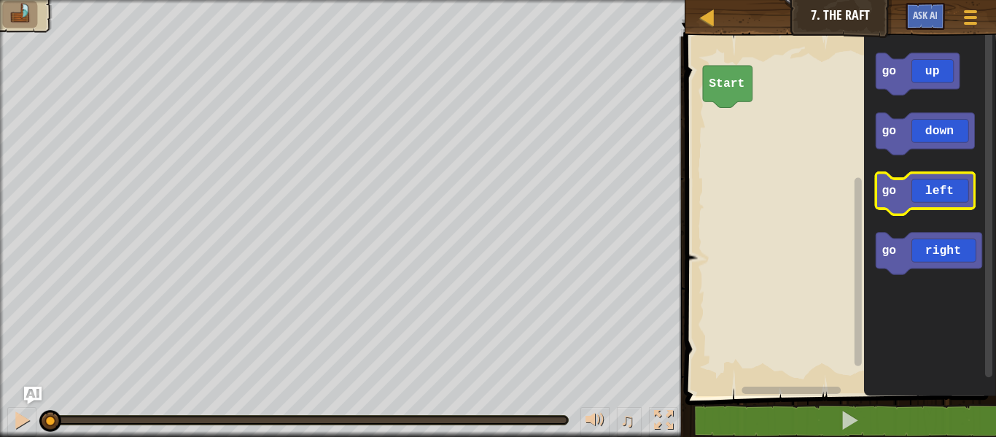
click at [959, 187] on icon "Blockly Workspace" at bounding box center [924, 194] width 98 height 42
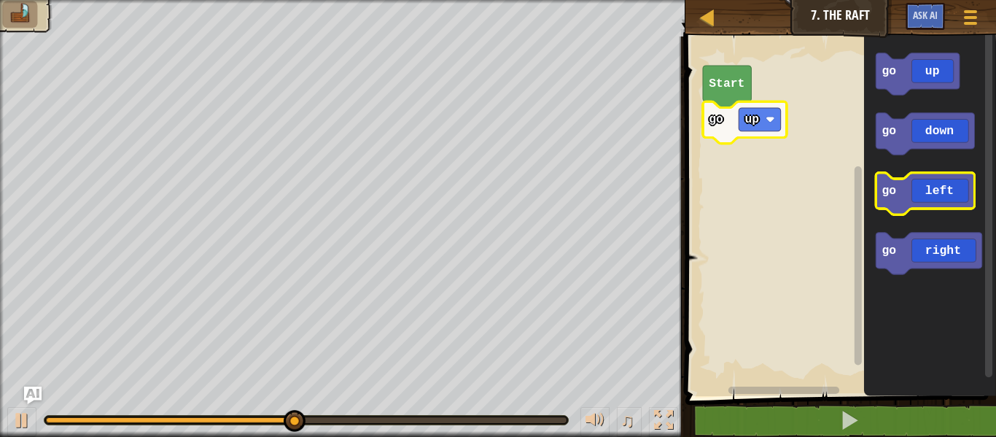
click at [921, 196] on icon "Blockly Workspace" at bounding box center [924, 194] width 98 height 42
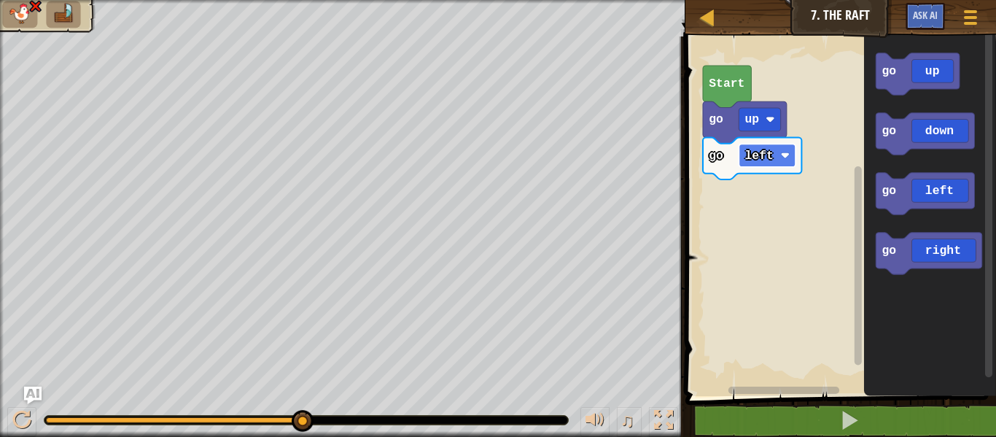
click at [788, 152] on image "Blockly Workspace" at bounding box center [784, 155] width 9 height 9
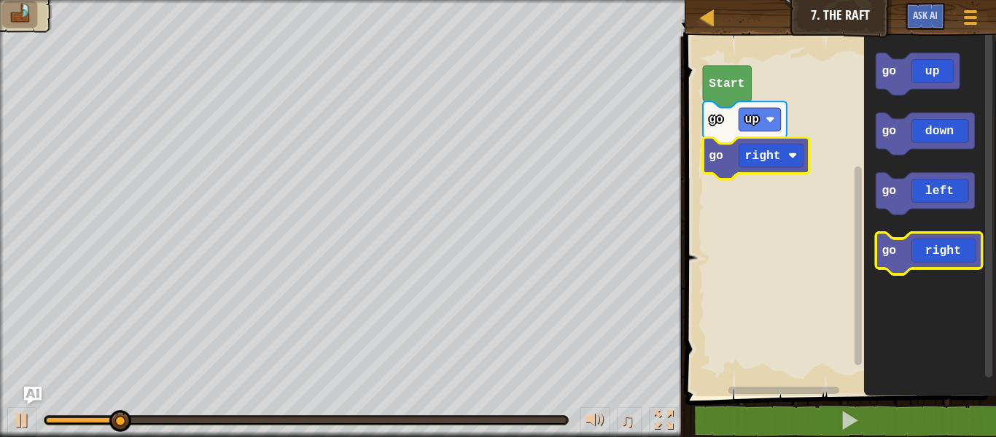
click at [940, 247] on icon "Blockly Workspace" at bounding box center [928, 254] width 106 height 42
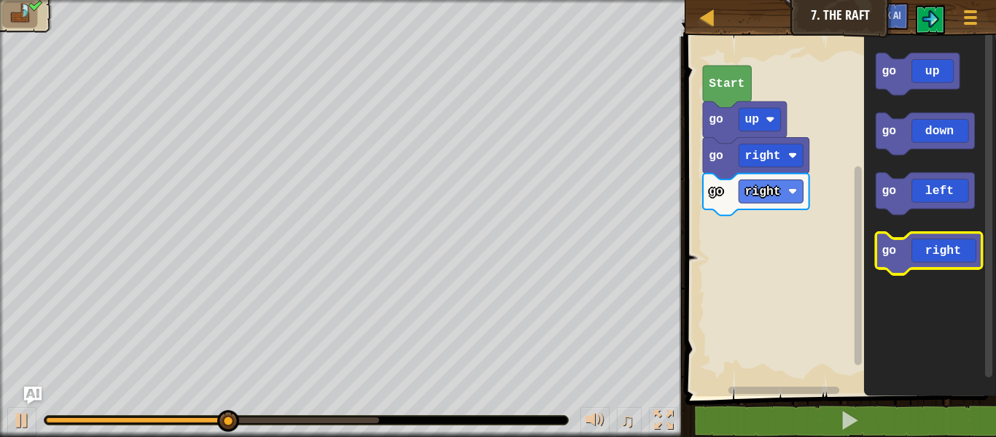
click at [940, 249] on icon "Blockly Workspace" at bounding box center [928, 254] width 106 height 42
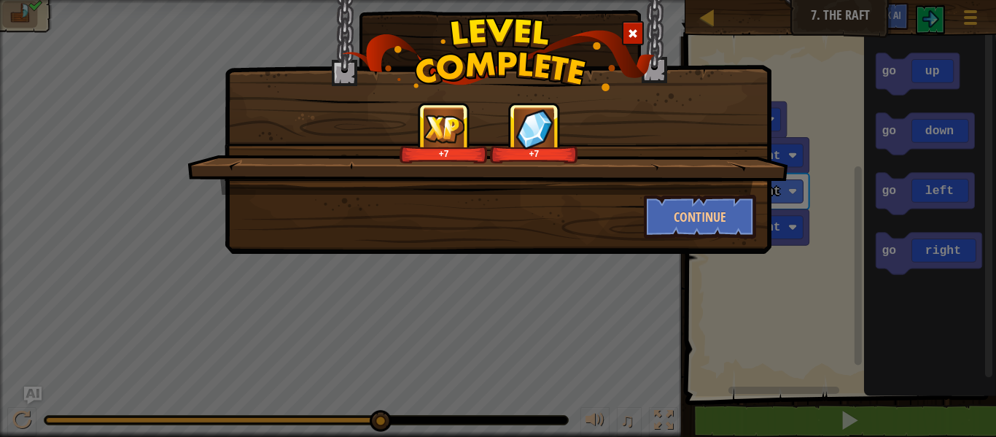
click at [723, 190] on div "+7 +7" at bounding box center [487, 148] width 601 height 93
click at [729, 205] on button "Continue" at bounding box center [700, 217] width 113 height 44
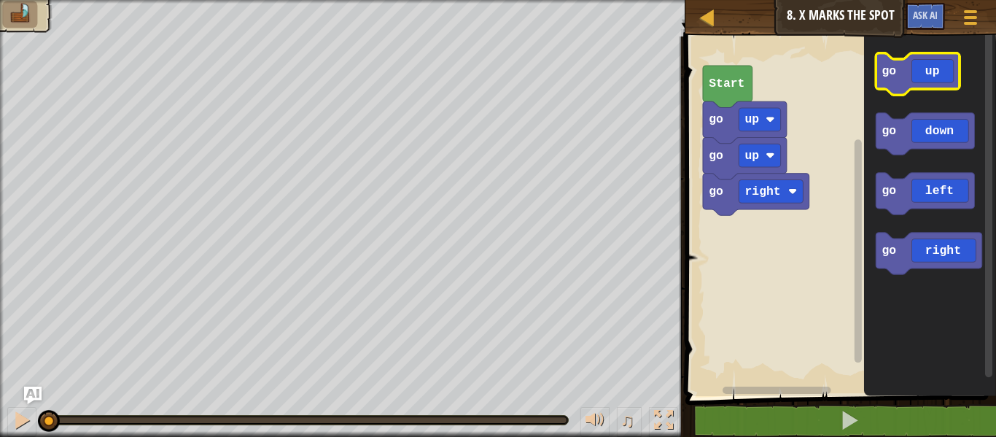
click at [913, 79] on icon "Blockly Workspace" at bounding box center [917, 74] width 84 height 42
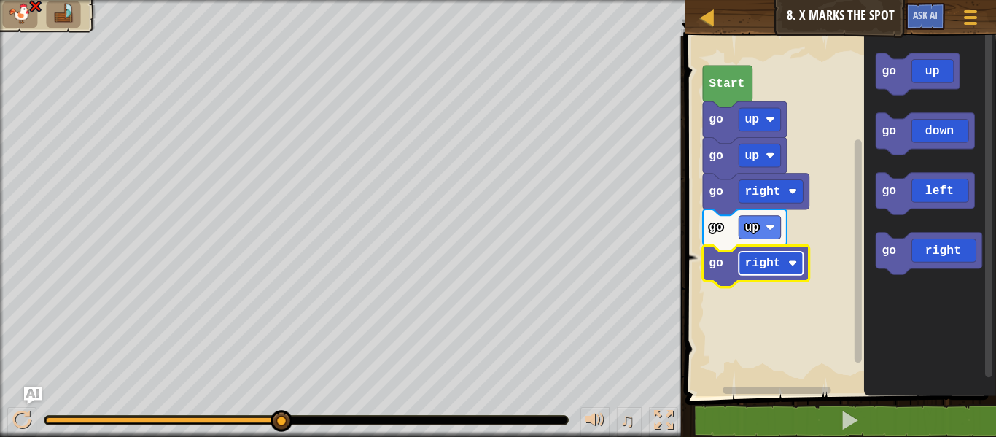
click at [776, 266] on text "right" at bounding box center [762, 263] width 36 height 14
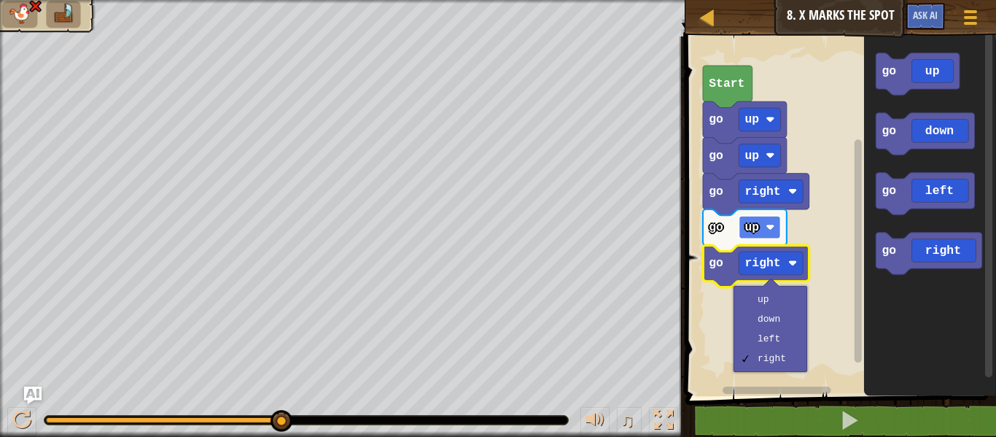
click at [761, 236] on rect "Blockly Workspace" at bounding box center [759, 227] width 42 height 23
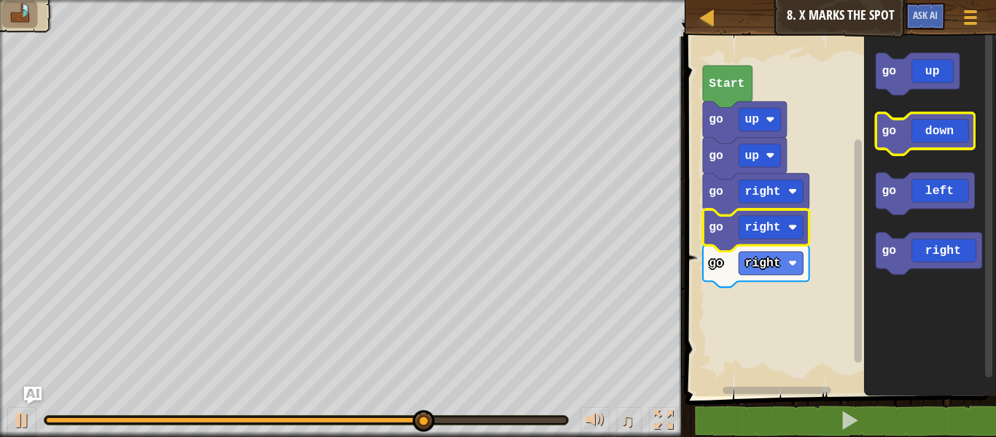
click at [945, 144] on icon "Blockly Workspace" at bounding box center [924, 134] width 98 height 42
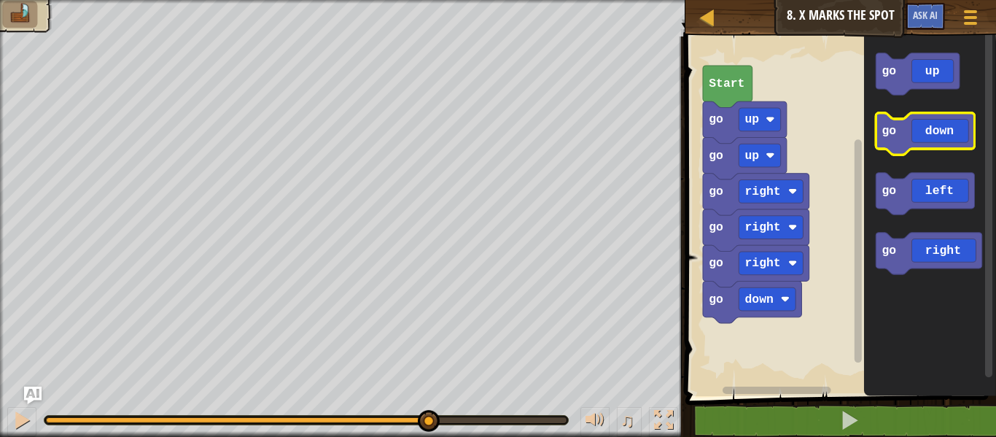
click at [945, 144] on icon "Blockly Workspace" at bounding box center [924, 134] width 98 height 42
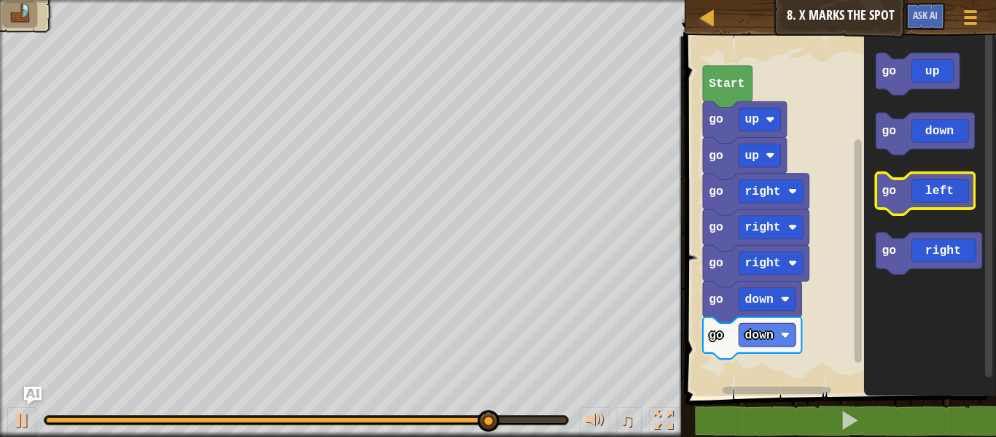
click at [943, 205] on icon "Blockly Workspace" at bounding box center [924, 194] width 98 height 42
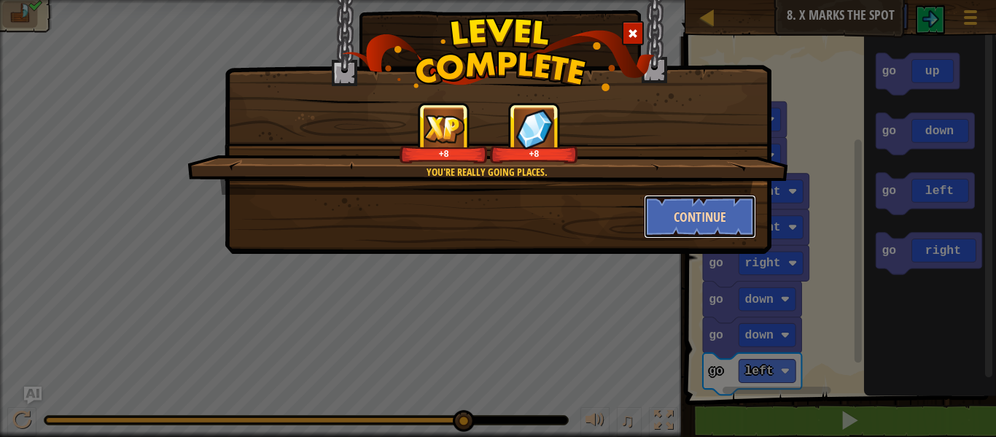
click at [747, 206] on button "Continue" at bounding box center [700, 217] width 113 height 44
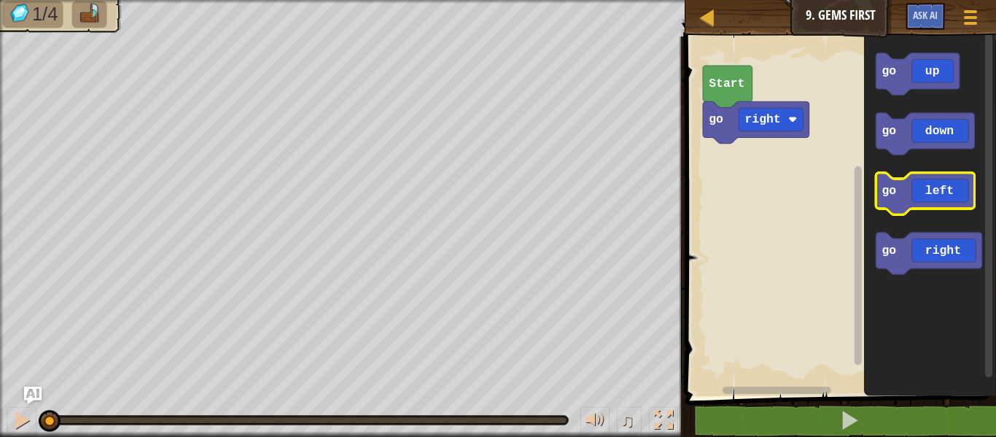
click at [932, 196] on icon "Blockly Workspace" at bounding box center [924, 194] width 98 height 42
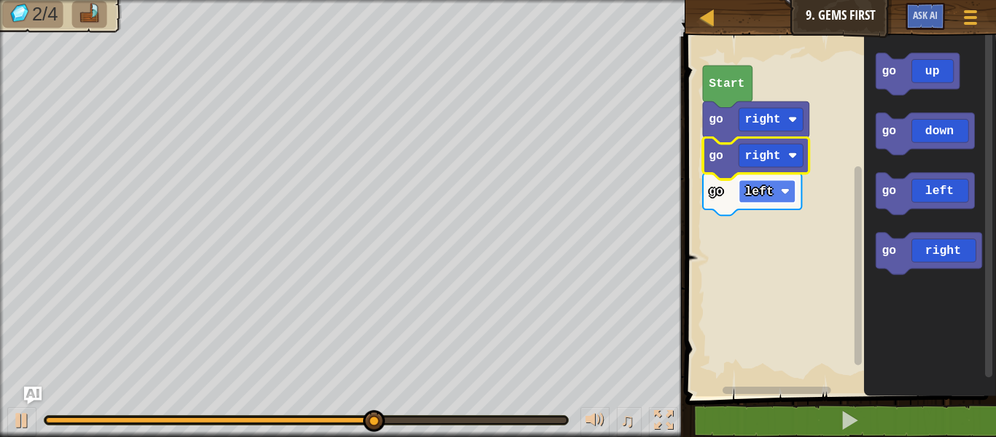
click at [762, 198] on rect "Blockly Workspace" at bounding box center [766, 190] width 57 height 23
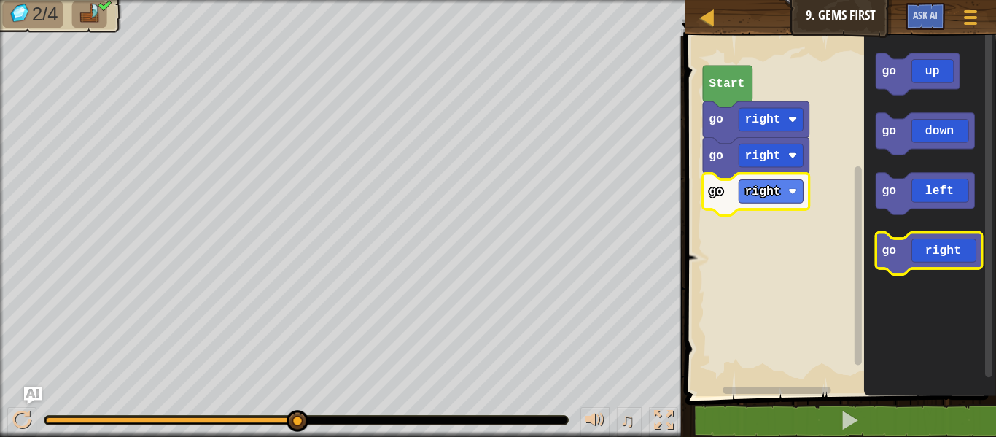
click at [921, 248] on icon "Blockly Workspace" at bounding box center [928, 254] width 106 height 42
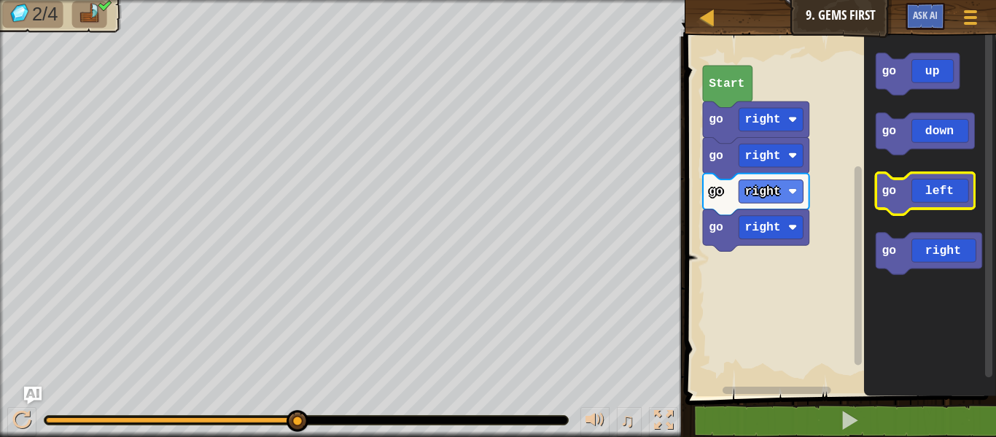
click at [958, 195] on icon "Blockly Workspace" at bounding box center [924, 194] width 98 height 42
click at [959, 200] on icon "Blockly Workspace" at bounding box center [924, 194] width 98 height 42
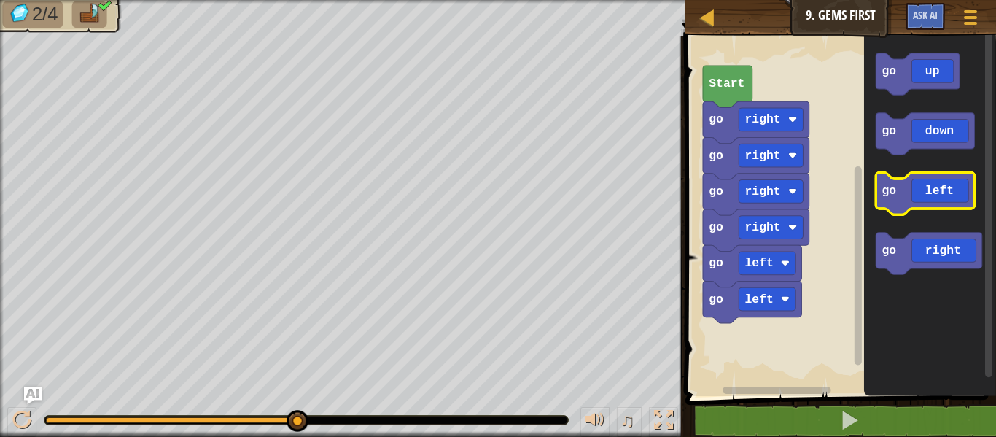
click at [959, 200] on icon "Blockly Workspace" at bounding box center [924, 194] width 98 height 42
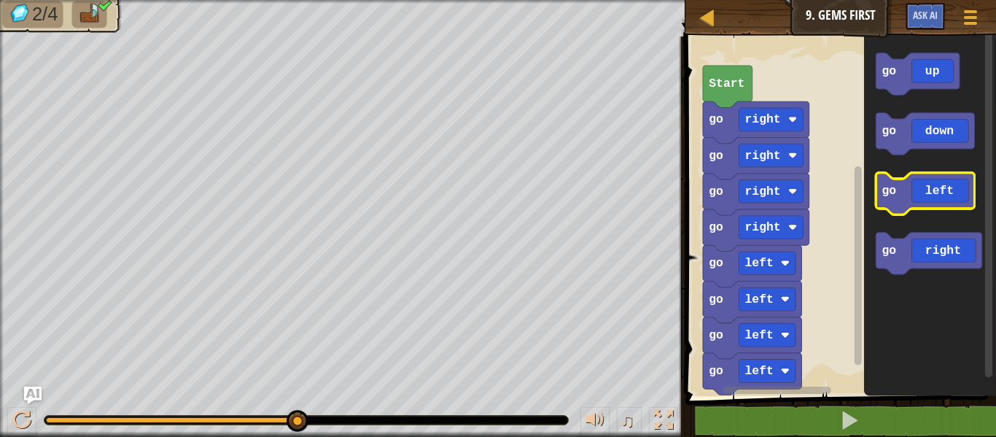
click at [959, 200] on icon "Blockly Workspace" at bounding box center [924, 194] width 98 height 42
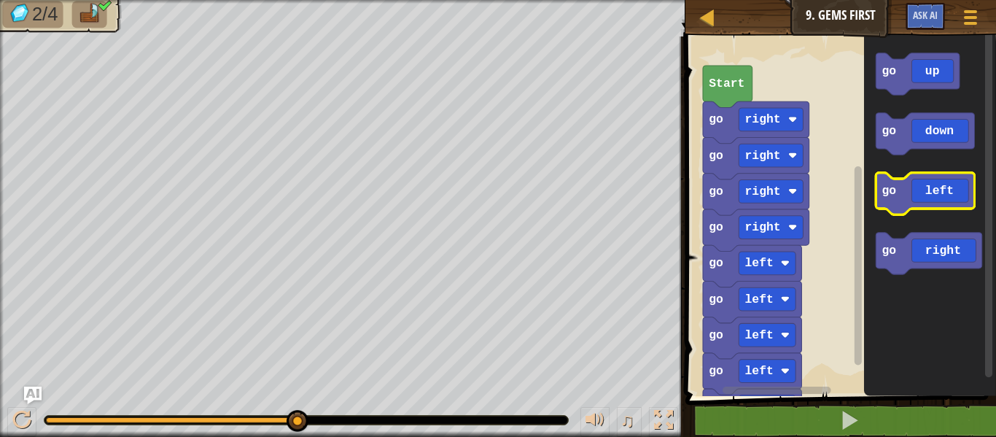
click at [959, 200] on icon "Blockly Workspace" at bounding box center [924, 194] width 98 height 42
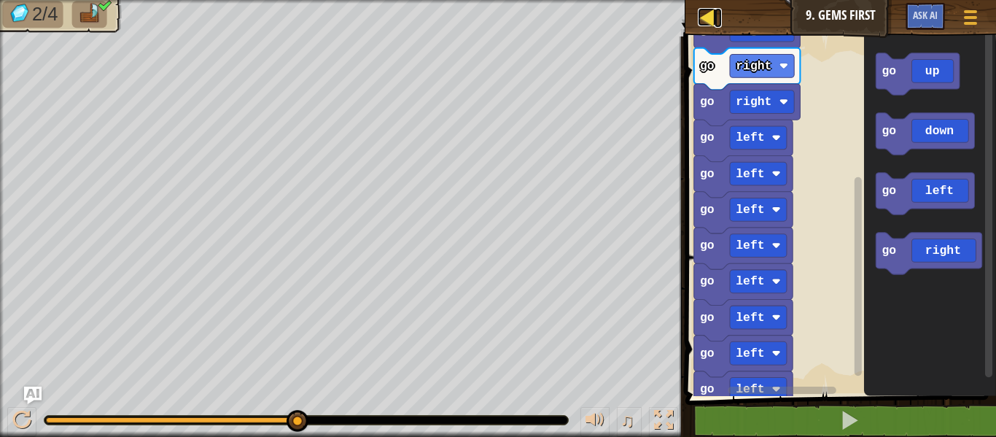
click at [711, 17] on div at bounding box center [707, 17] width 18 height 18
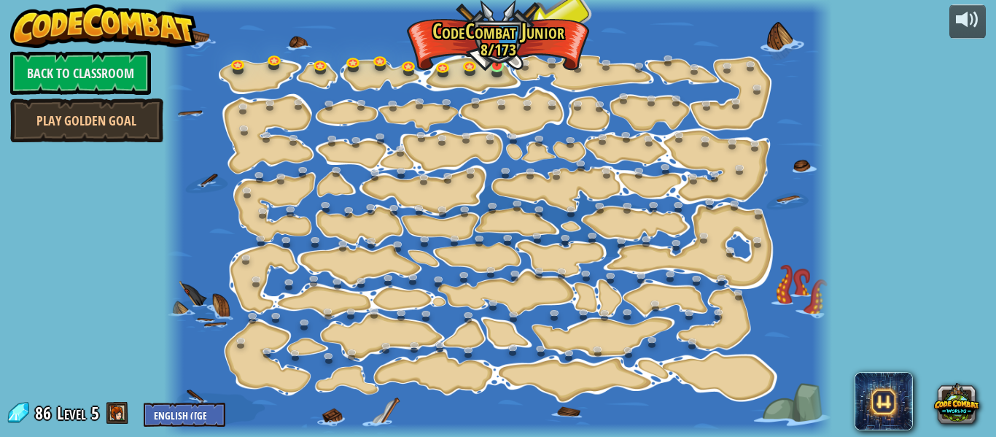
click at [500, 64] on img at bounding box center [496, 48] width 15 height 35
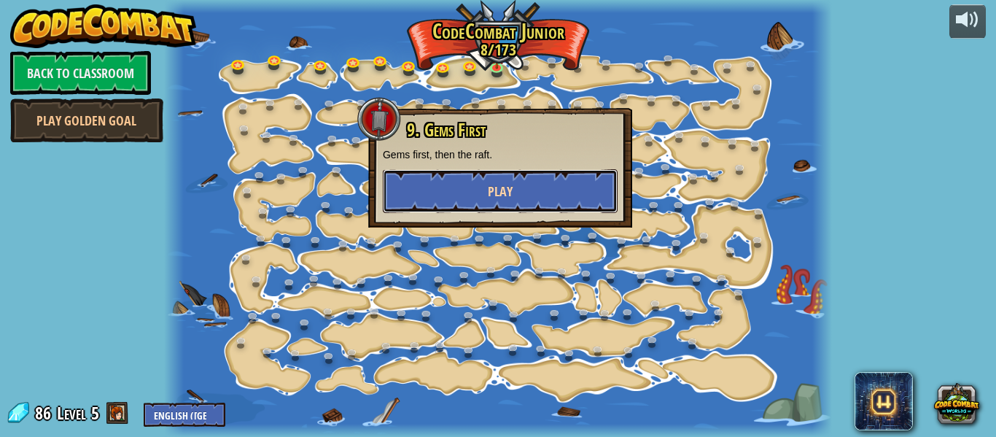
click at [462, 192] on button "Play" at bounding box center [500, 191] width 235 height 44
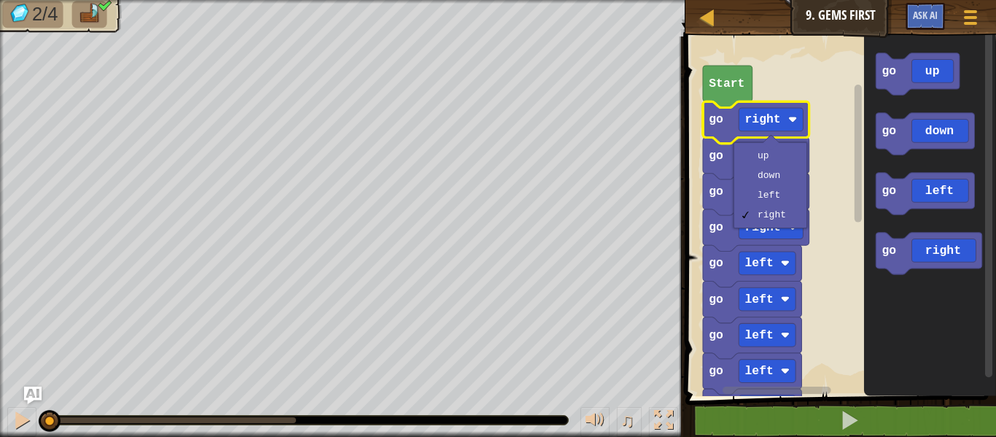
click at [846, 182] on rect "Blockly Workspace" at bounding box center [838, 212] width 315 height 367
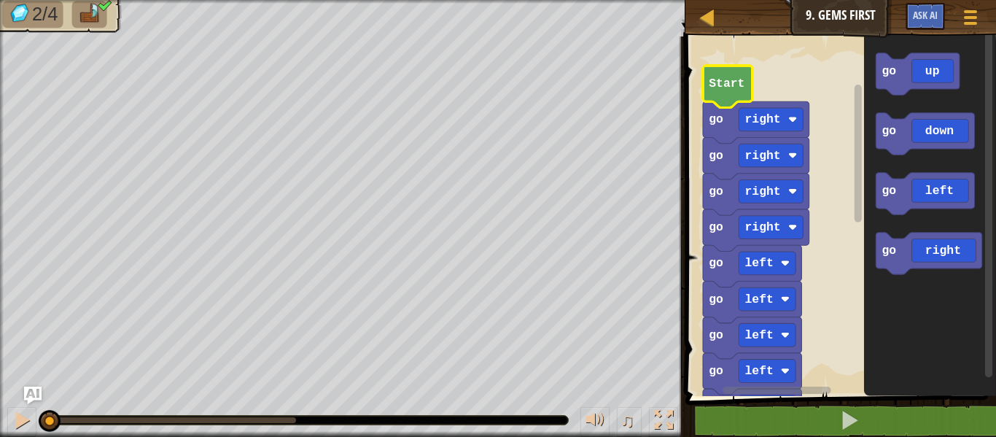
click at [737, 87] on text "Start" at bounding box center [727, 84] width 36 height 14
click at [737, 89] on text "Start" at bounding box center [727, 84] width 36 height 14
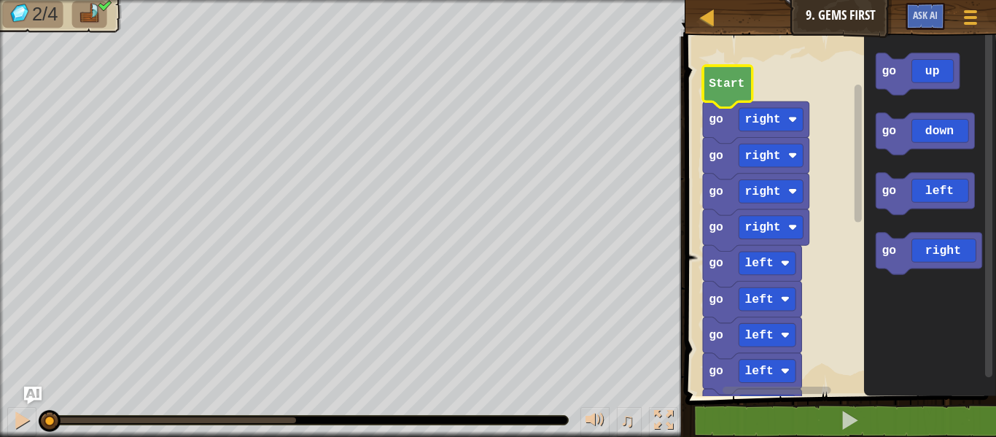
click at [737, 89] on text "Start" at bounding box center [727, 84] width 36 height 14
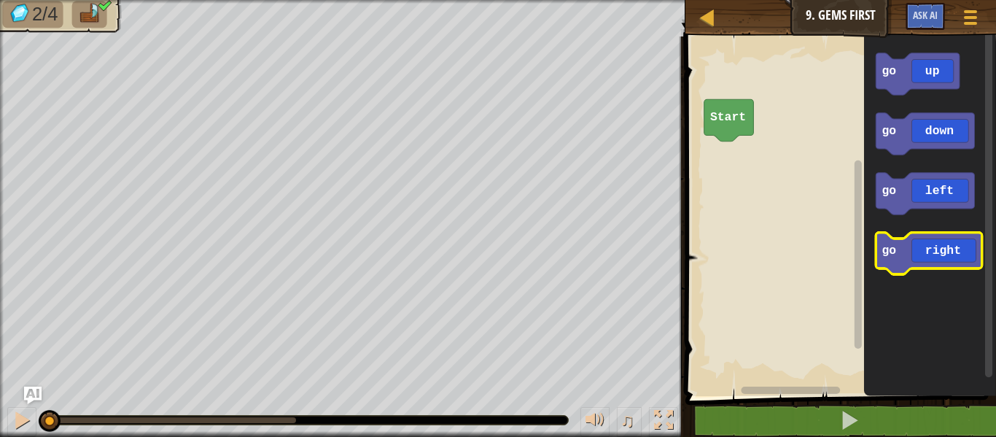
click at [929, 265] on icon "Blockly Workspace" at bounding box center [928, 254] width 106 height 42
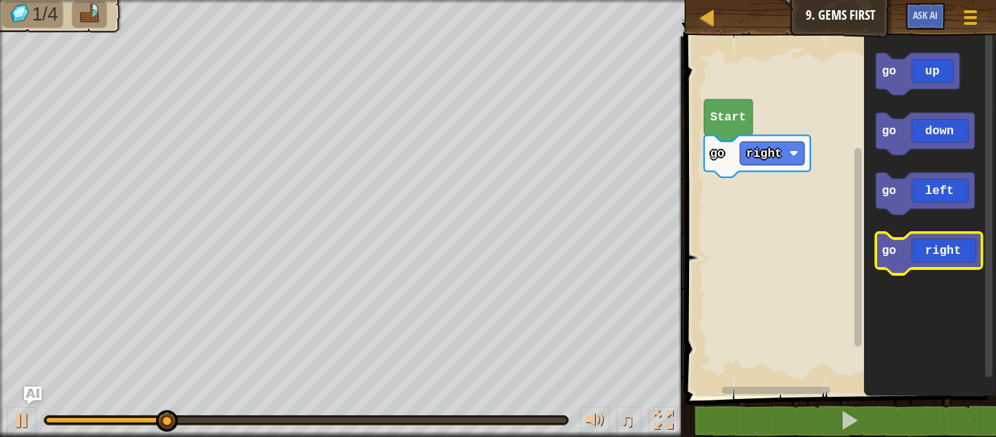
click at [925, 246] on icon "Blockly Workspace" at bounding box center [928, 254] width 106 height 42
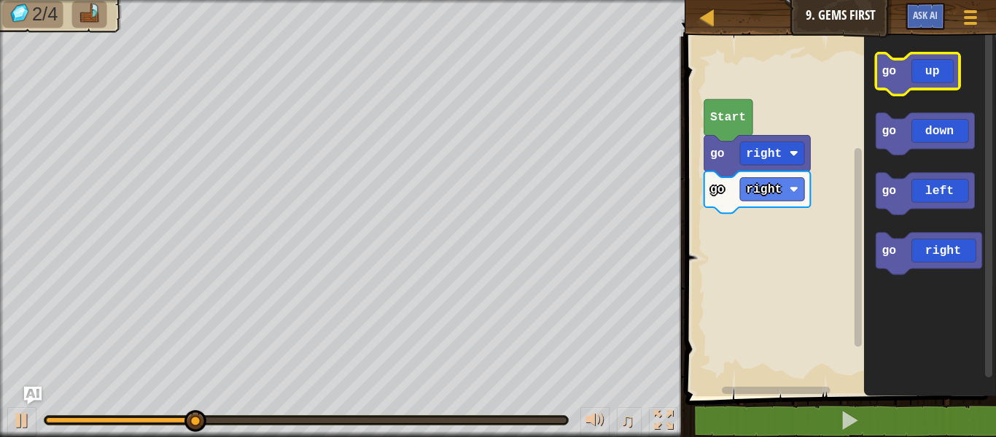
click at [943, 63] on icon "Blockly Workspace" at bounding box center [917, 74] width 84 height 42
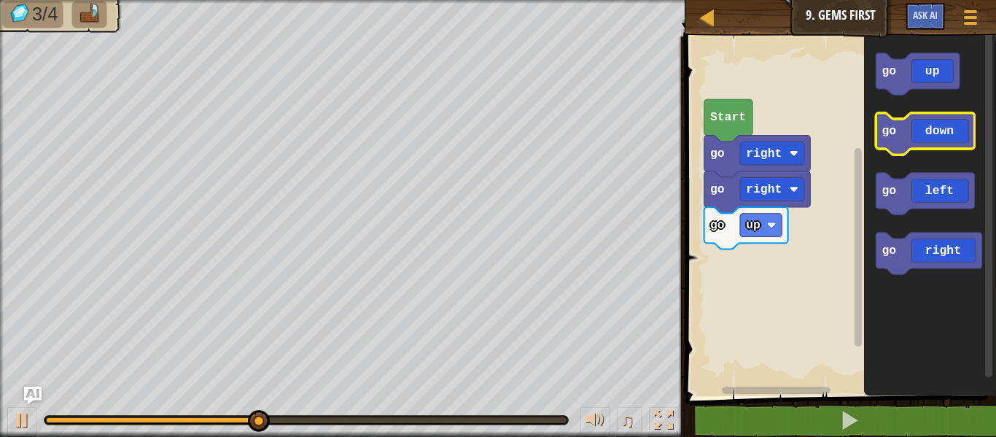
click at [950, 122] on icon "Blockly Workspace" at bounding box center [924, 134] width 98 height 42
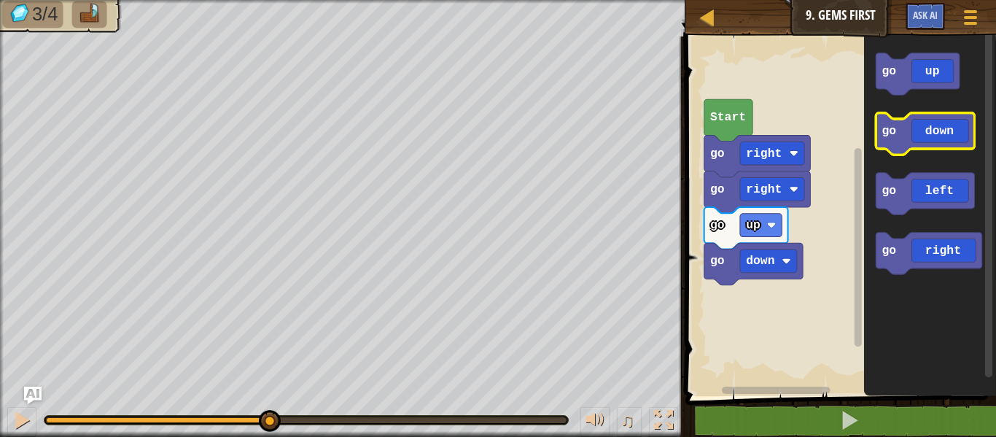
click at [950, 122] on icon "Blockly Workspace" at bounding box center [924, 134] width 98 height 42
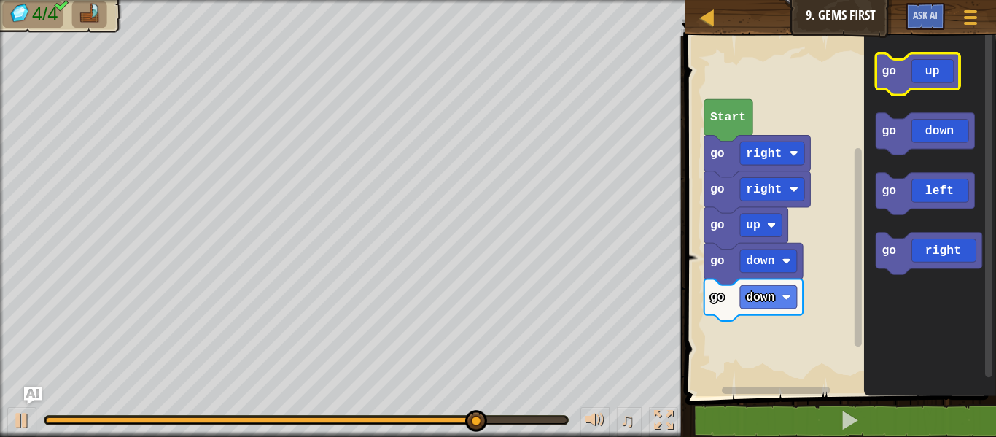
click at [952, 80] on icon "Blockly Workspace" at bounding box center [917, 74] width 84 height 42
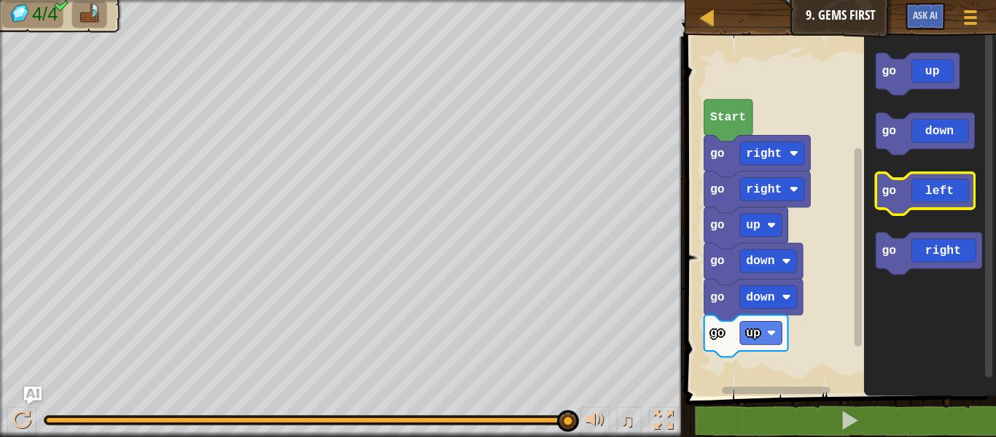
click at [960, 202] on icon "Blockly Workspace" at bounding box center [924, 194] width 98 height 42
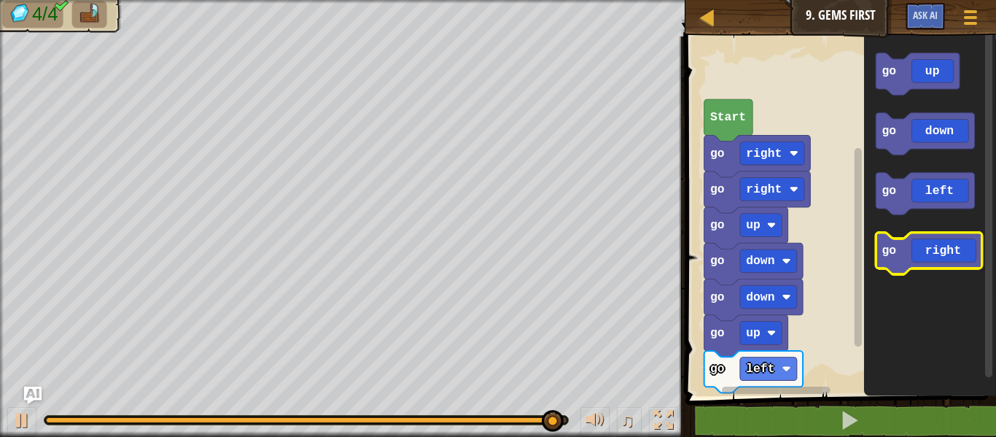
click at [928, 249] on icon "Blockly Workspace" at bounding box center [928, 254] width 106 height 42
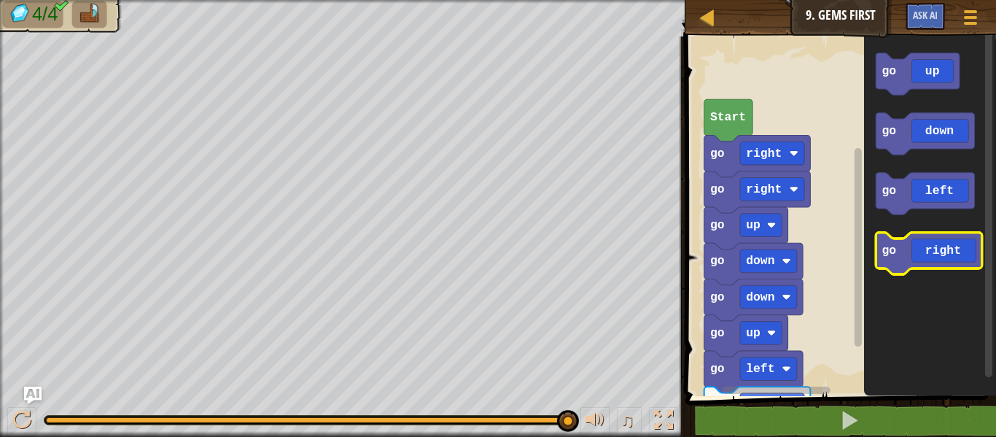
click at [928, 249] on icon "Blockly Workspace" at bounding box center [928, 254] width 106 height 42
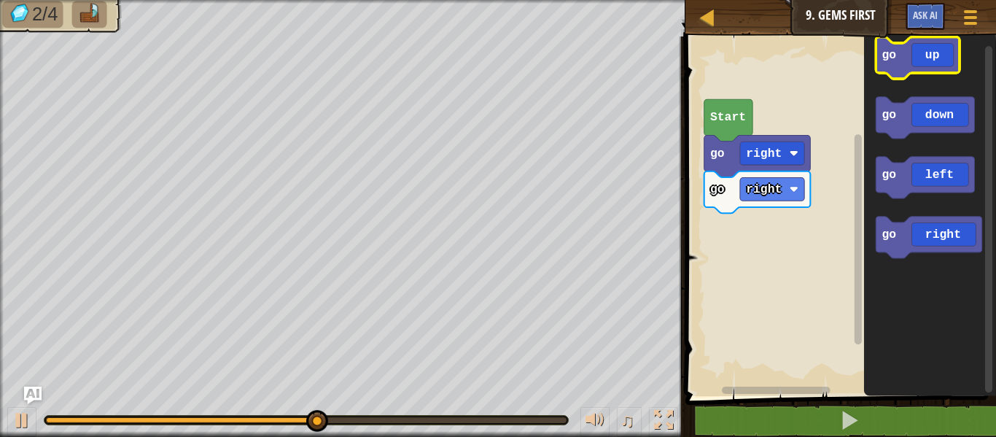
click at [910, 63] on icon "Blockly Workspace" at bounding box center [917, 58] width 84 height 42
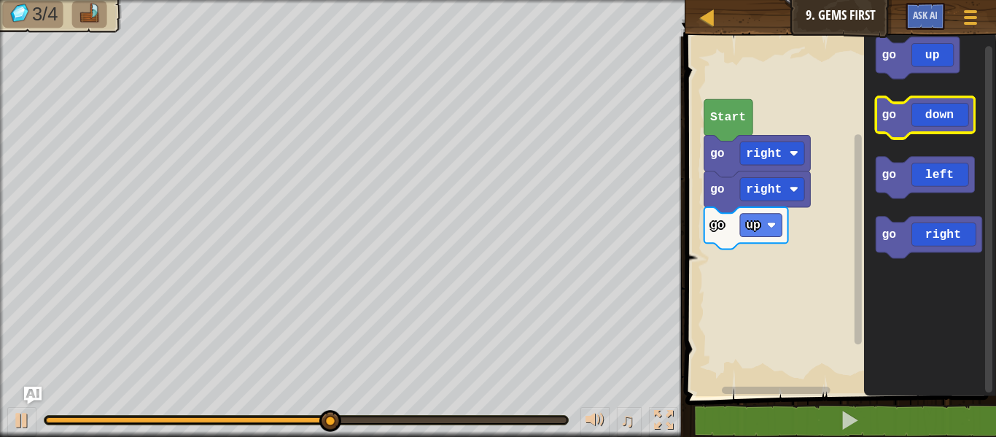
click at [921, 117] on icon "Blockly Workspace" at bounding box center [924, 118] width 98 height 42
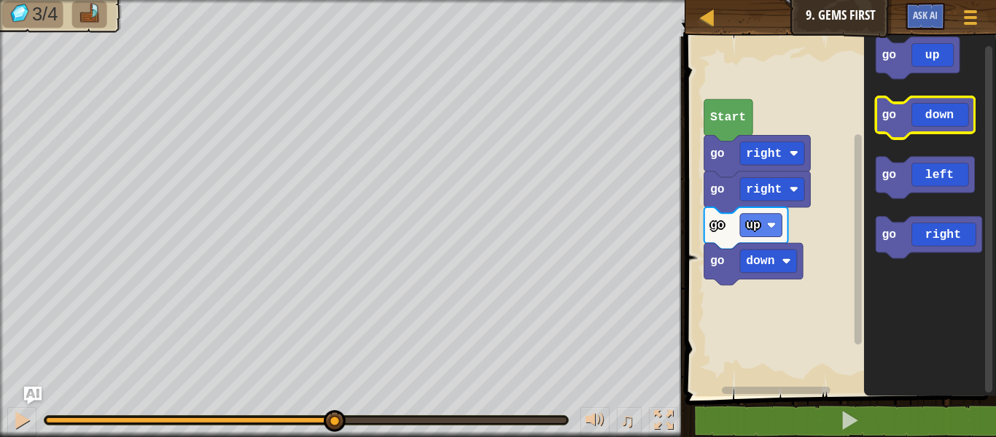
click at [921, 117] on icon "Blockly Workspace" at bounding box center [924, 118] width 98 height 42
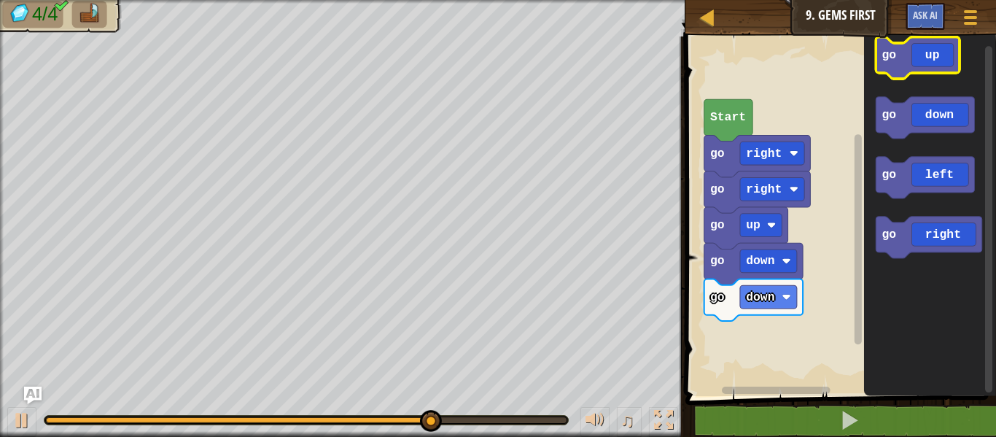
click at [919, 63] on icon "Blockly Workspace" at bounding box center [917, 58] width 84 height 42
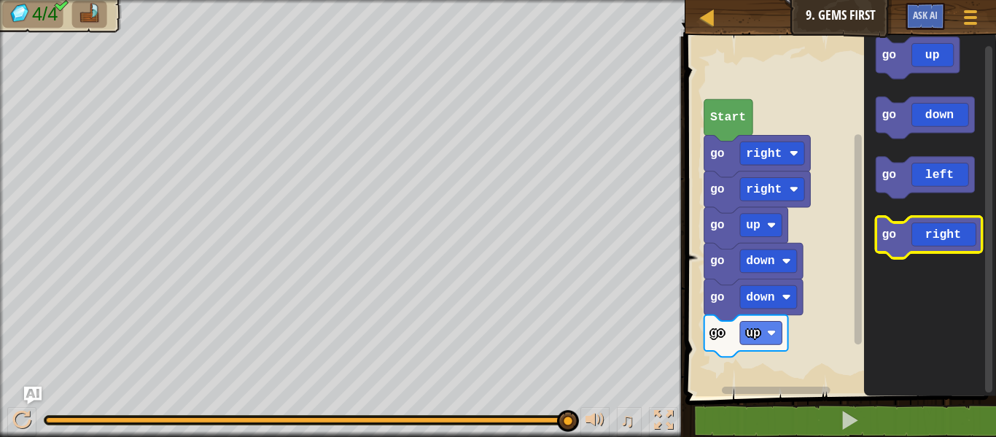
click at [940, 241] on icon "Blockly Workspace" at bounding box center [928, 237] width 106 height 42
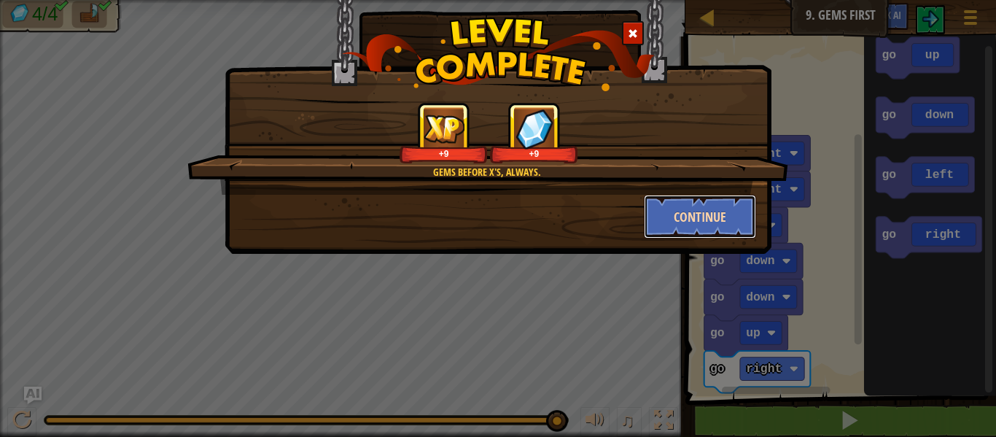
click at [727, 229] on button "Continue" at bounding box center [700, 217] width 113 height 44
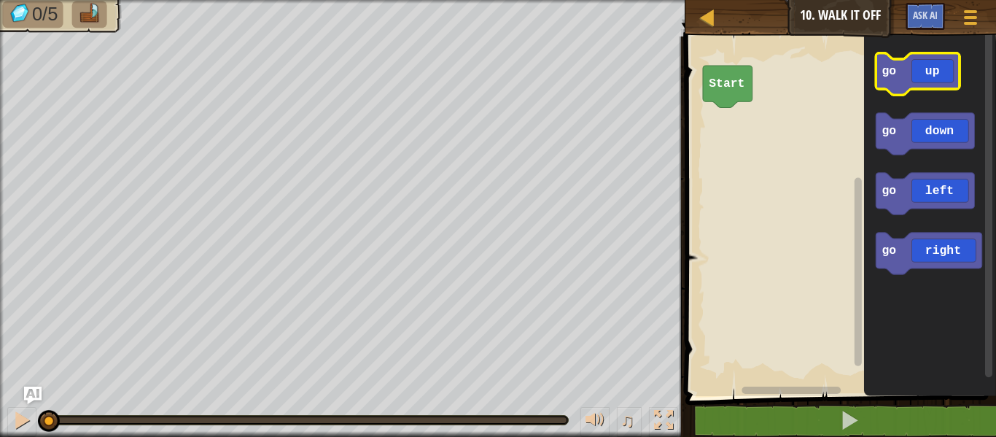
click at [940, 65] on icon "Blockly Workspace" at bounding box center [917, 74] width 84 height 42
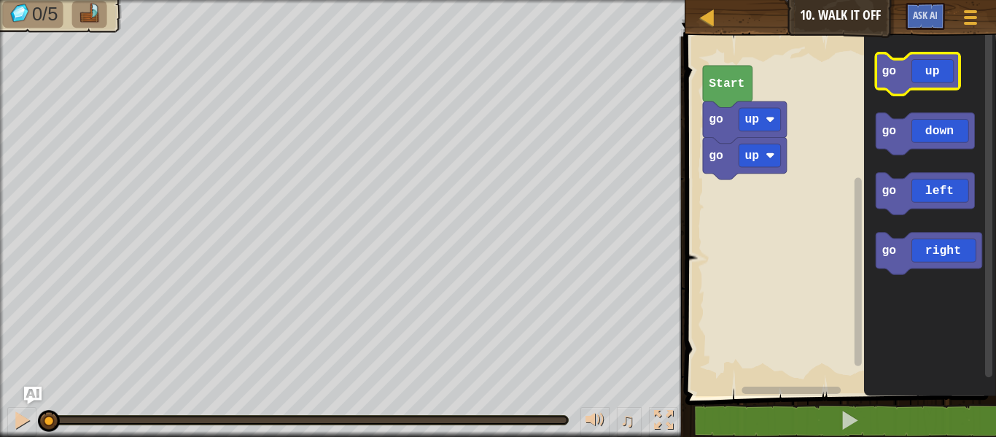
click at [940, 65] on icon "Blockly Workspace" at bounding box center [917, 74] width 84 height 42
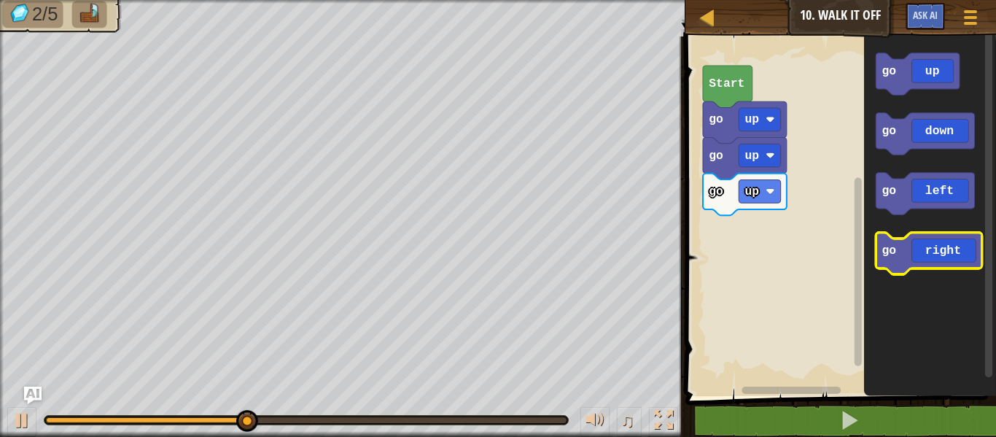
click at [931, 238] on icon "Blockly Workspace" at bounding box center [928, 254] width 106 height 42
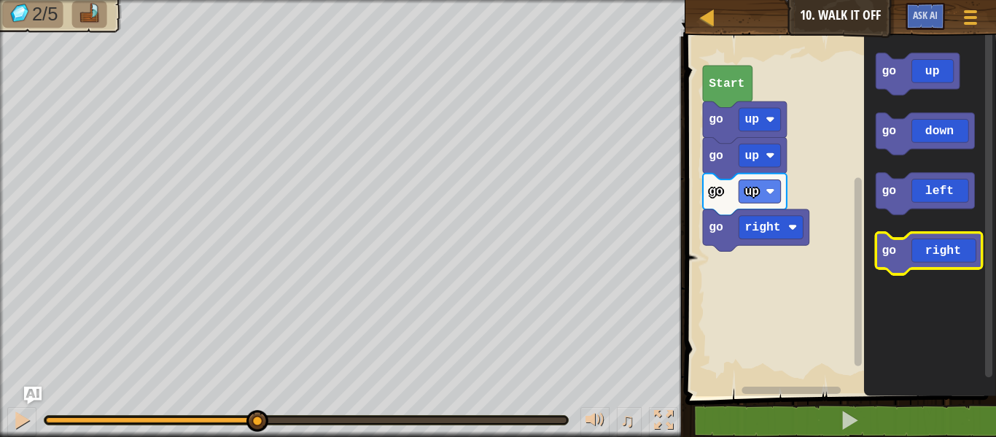
click at [931, 238] on icon "Blockly Workspace" at bounding box center [928, 254] width 106 height 42
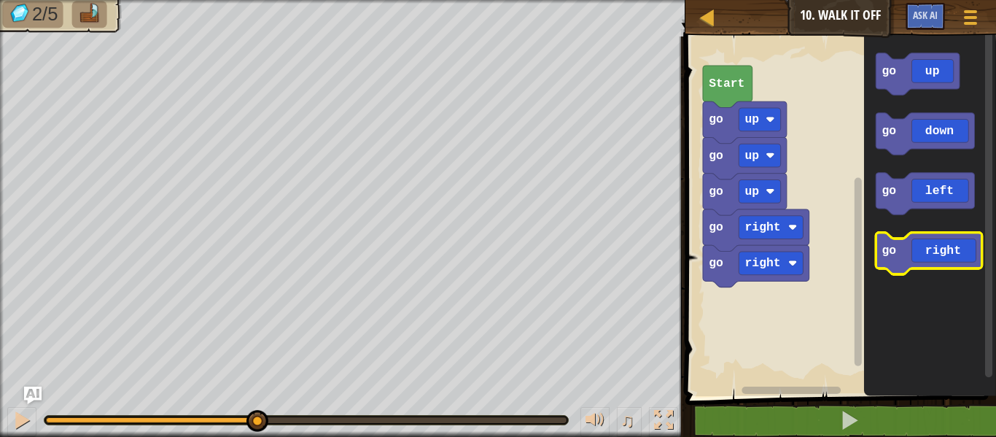
click at [931, 238] on icon "Blockly Workspace" at bounding box center [928, 254] width 106 height 42
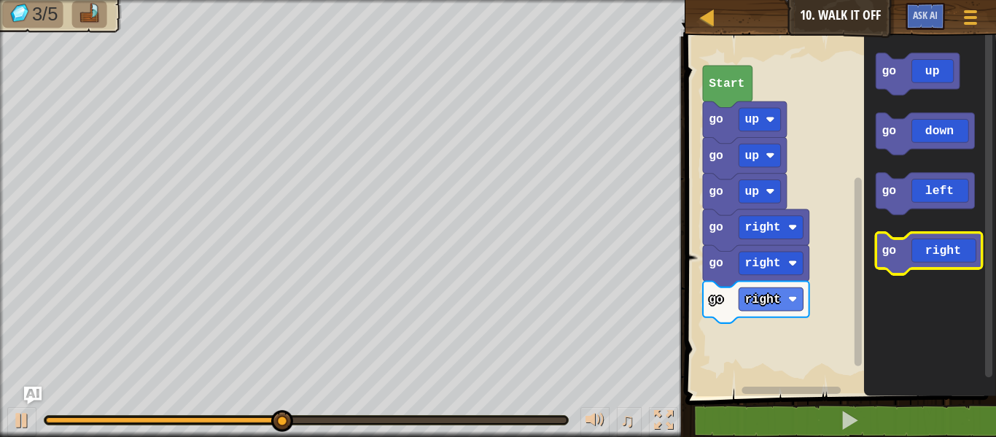
click at [931, 238] on icon "Blockly Workspace" at bounding box center [928, 254] width 106 height 42
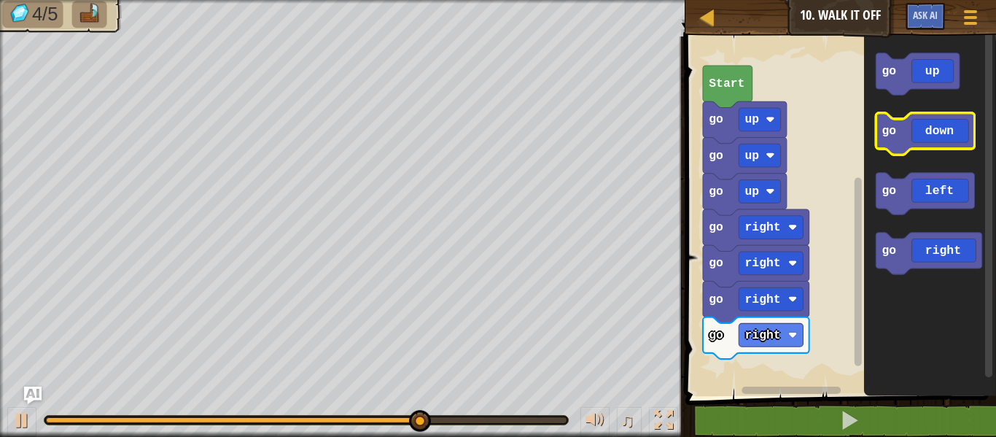
click at [963, 117] on icon "Blockly Workspace" at bounding box center [924, 134] width 98 height 42
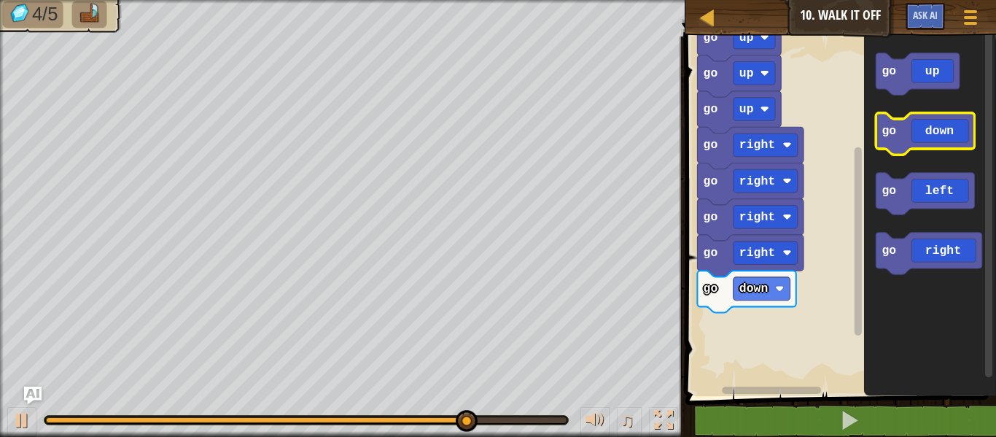
click at [902, 141] on icon "Blockly Workspace" at bounding box center [924, 134] width 98 height 42
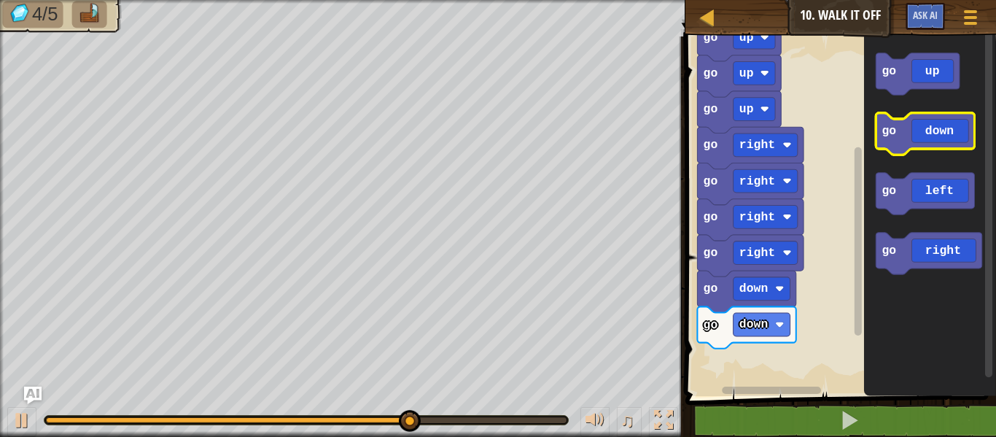
click at [902, 141] on icon "Blockly Workspace" at bounding box center [924, 134] width 98 height 42
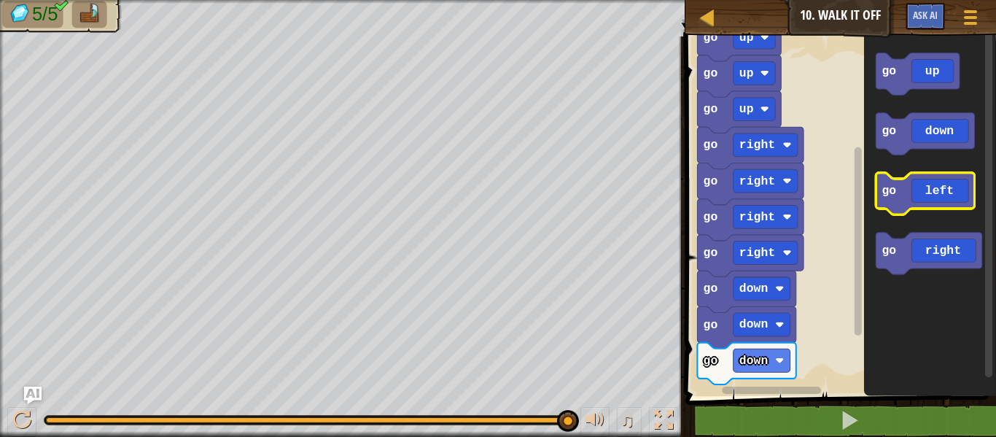
click at [935, 212] on rect "Blockly Workspace" at bounding box center [924, 194] width 98 height 42
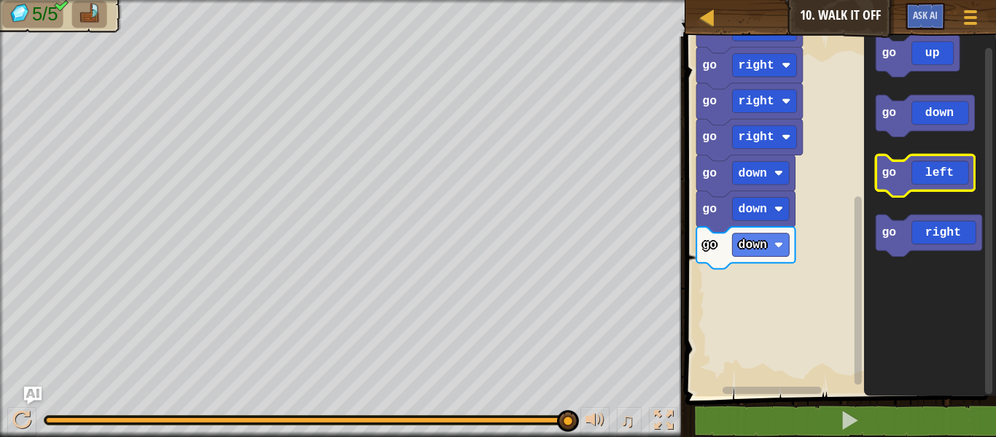
click at [908, 179] on icon "Blockly Workspace" at bounding box center [924, 176] width 98 height 42
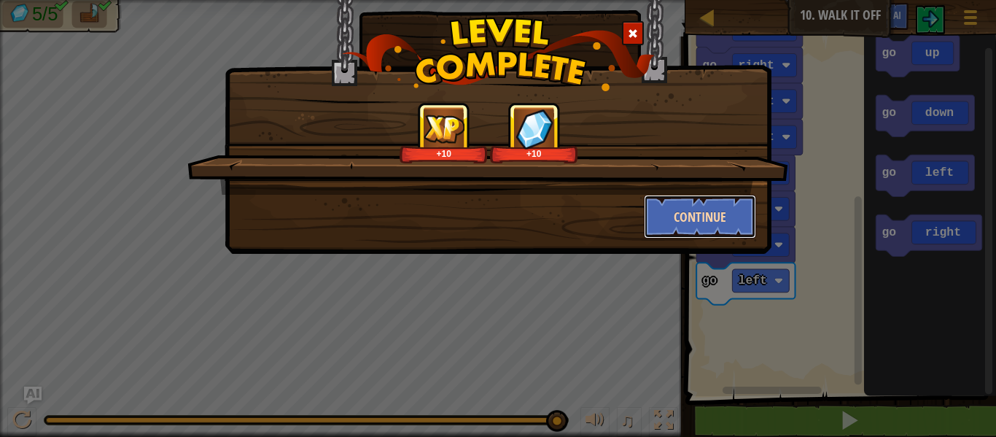
click at [652, 223] on button "Continue" at bounding box center [700, 217] width 113 height 44
